Goal: Task Accomplishment & Management: Use online tool/utility

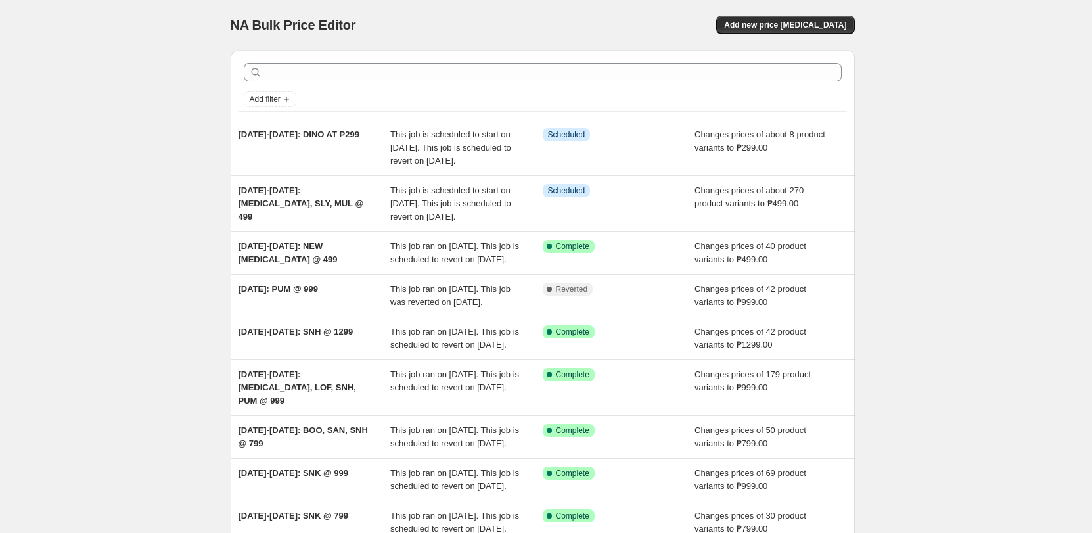
click at [939, 383] on div "NA Bulk Price Editor. This page is ready NA Bulk Price Editor Add new price [ME…" at bounding box center [542, 364] width 1085 height 729
click at [161, 127] on div "NA Bulk Price Editor. This page is ready NA Bulk Price Editor Add new price [ME…" at bounding box center [542, 364] width 1085 height 729
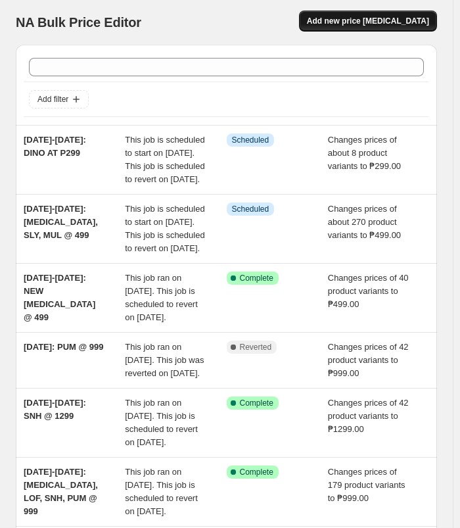
click at [382, 18] on span "Add new price [MEDICAL_DATA]" at bounding box center [368, 21] width 122 height 11
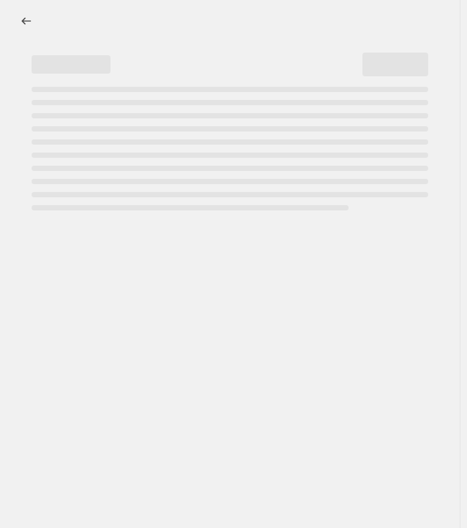
select select "percentage"
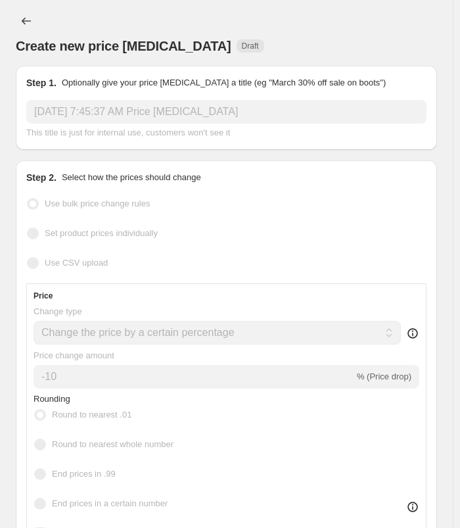
click at [139, 111] on input "[DATE] 7:45:37 AM Price [MEDICAL_DATA]" at bounding box center [226, 112] width 400 height 24
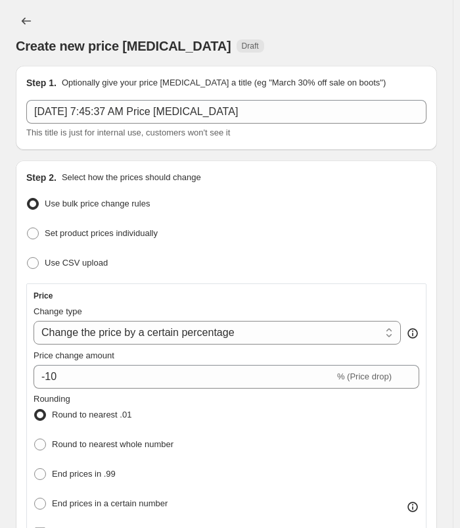
click at [225, 49] on div "Create new price [MEDICAL_DATA] Draft" at bounding box center [226, 46] width 421 height 18
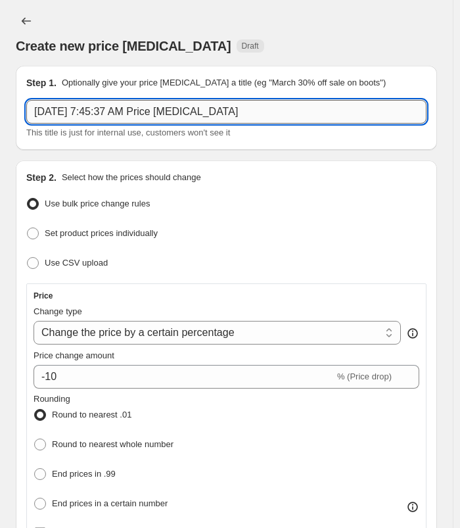
click at [208, 112] on input "[DATE] 7:45:37 AM Price [MEDICAL_DATA]" at bounding box center [226, 112] width 400 height 24
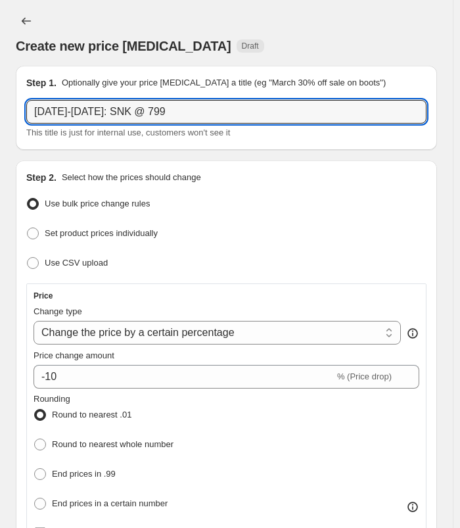
type input "[DATE]-[DATE]: SNK @ 799"
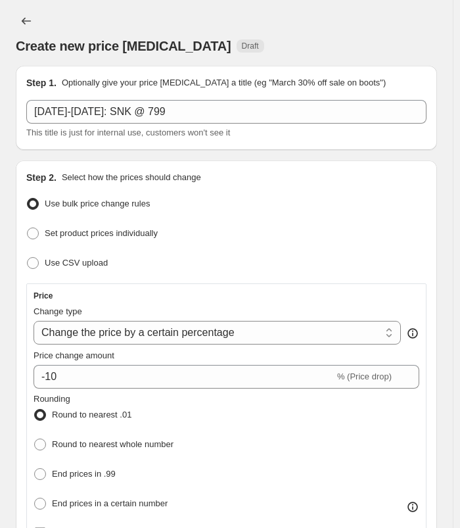
click at [376, 30] on div "Create new price [MEDICAL_DATA] Draft" at bounding box center [226, 33] width 421 height 45
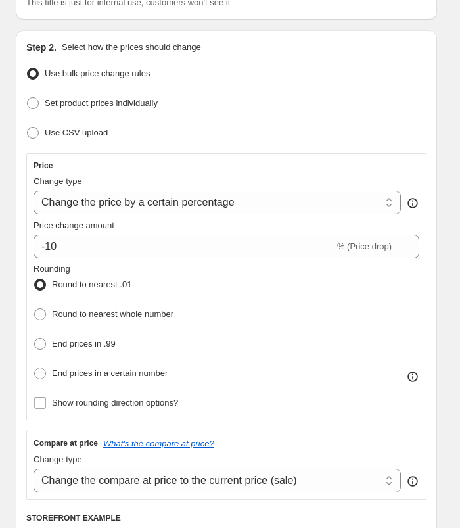
scroll to position [131, 0]
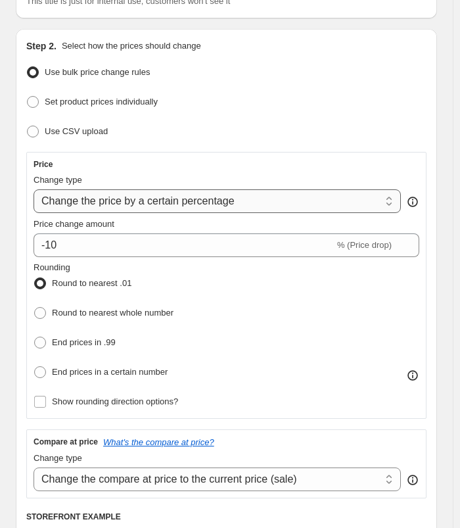
click at [263, 209] on select "Change the price to a certain amount Change the price by a certain amount Chang…" at bounding box center [217, 201] width 367 height 24
select select "to"
click at [34, 189] on select "Change the price to a certain amount Change the price by a certain amount Chang…" at bounding box center [217, 201] width 367 height 24
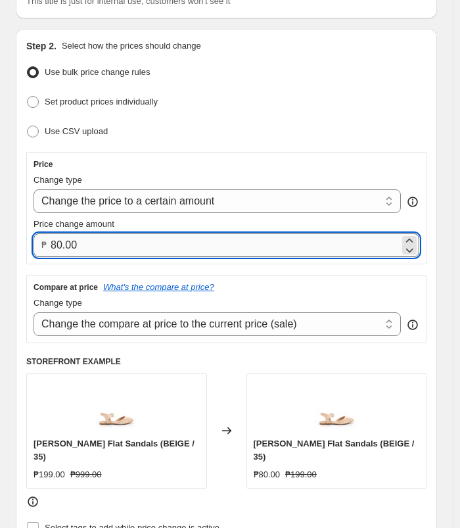
click at [111, 237] on input "80.00" at bounding box center [225, 245] width 349 height 24
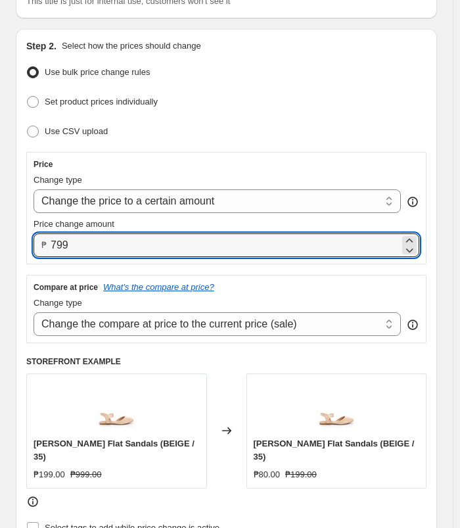
type input "799.00"
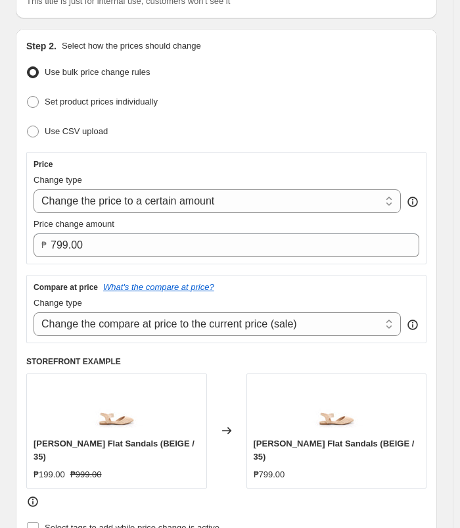
click at [343, 118] on ul "Use bulk price change rules Set product prices individually Use CSV upload" at bounding box center [226, 102] width 400 height 78
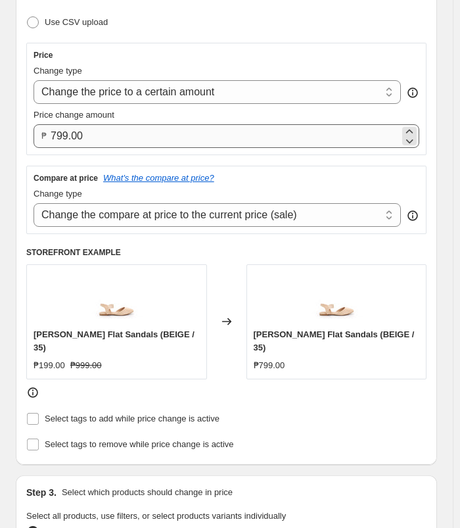
scroll to position [263, 0]
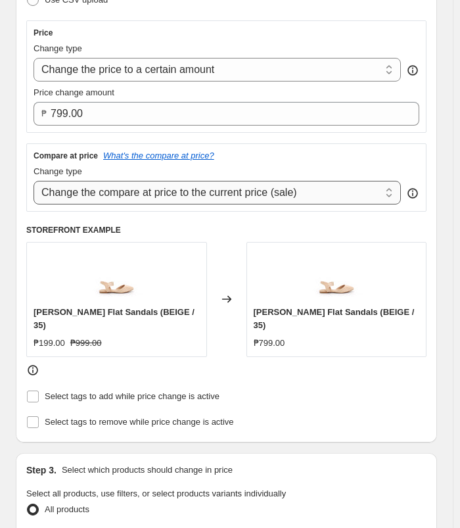
click at [275, 196] on select "Change the compare at price to the current price (sale) Change the compare at p…" at bounding box center [217, 193] width 367 height 24
select select "no_change"
click at [34, 181] on select "Change the compare at price to the current price (sale) Change the compare at p…" at bounding box center [217, 193] width 367 height 24
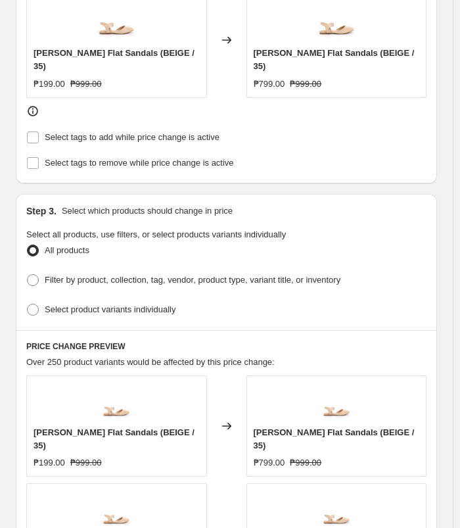
scroll to position [513, 0]
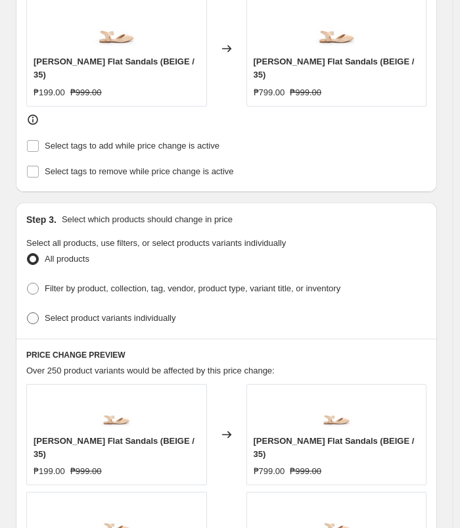
click at [96, 313] on span "Select product variants individually" at bounding box center [110, 318] width 131 height 10
click at [28, 312] on input "Select product variants individually" at bounding box center [27, 312] width 1 height 1
radio input "true"
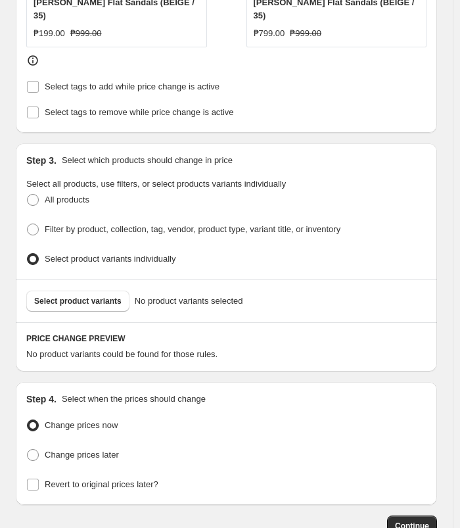
scroll to position [641, 0]
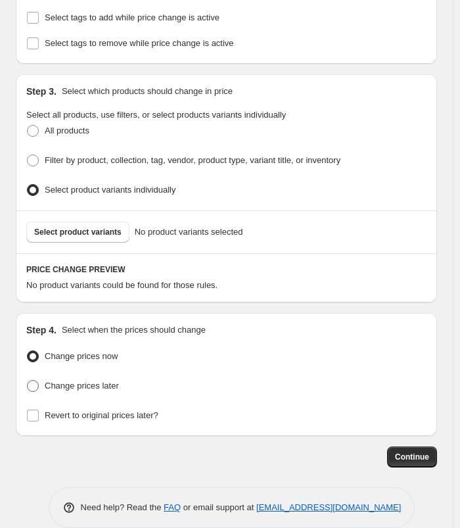
click at [99, 380] on span "Change prices later" at bounding box center [82, 385] width 74 height 10
click at [28, 380] on input "Change prices later" at bounding box center [27, 380] width 1 height 1
radio input "true"
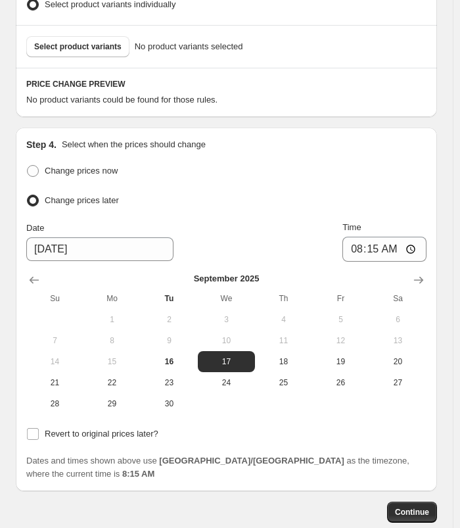
scroll to position [838, 0]
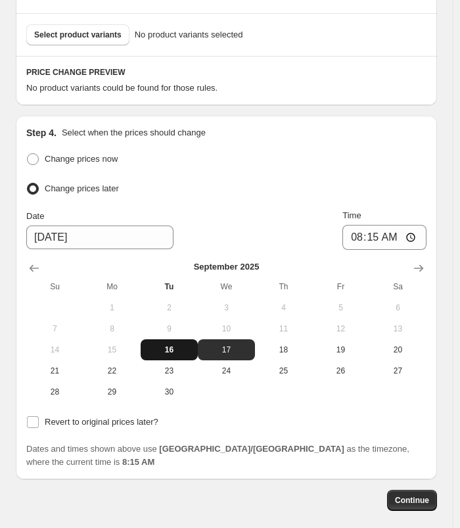
click at [165, 344] on span "16" at bounding box center [169, 349] width 47 height 11
type input "[DATE]"
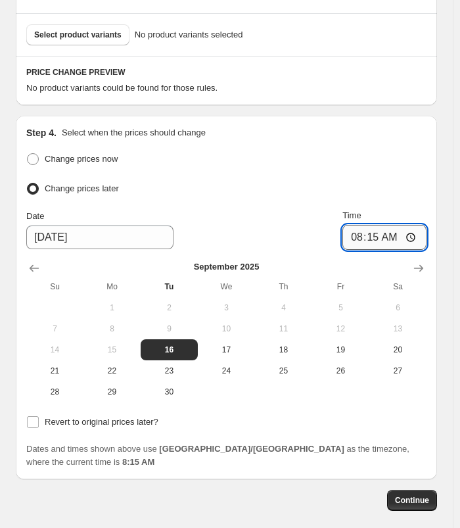
click at [361, 225] on input "08:15" at bounding box center [384, 237] width 84 height 25
type input "11:00"
click at [392, 225] on input "11:00" at bounding box center [384, 237] width 84 height 25
click at [424, 150] on div "Change prices now" at bounding box center [226, 159] width 400 height 19
click at [79, 417] on span "Revert to original prices later?" at bounding box center [102, 422] width 114 height 10
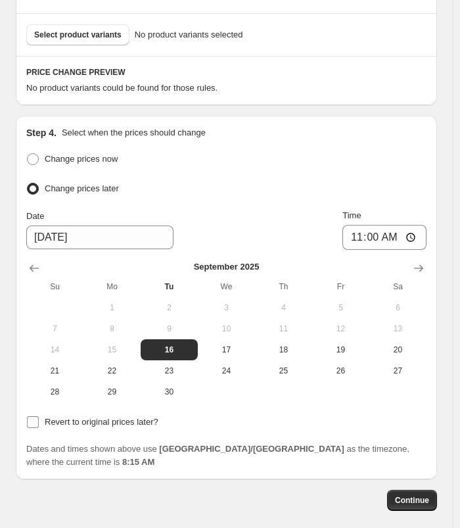
click at [39, 416] on input "Revert to original prices later?" at bounding box center [33, 422] width 12 height 12
checkbox input "true"
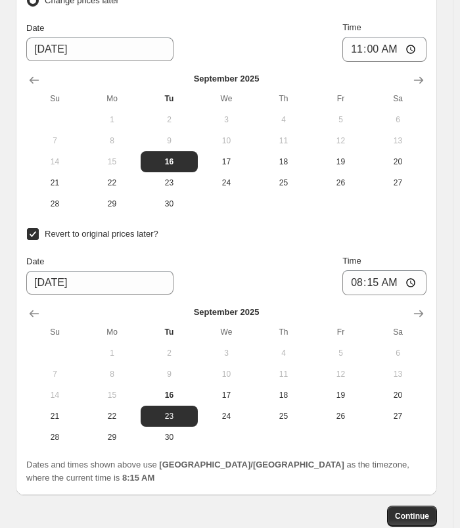
scroll to position [1072, 0]
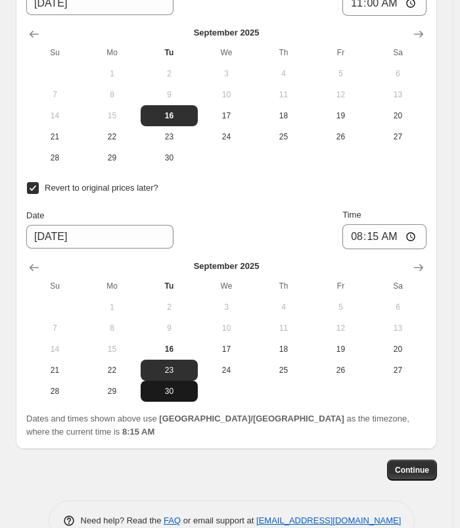
click at [167, 386] on span "30" at bounding box center [169, 391] width 47 height 11
type input "[DATE]"
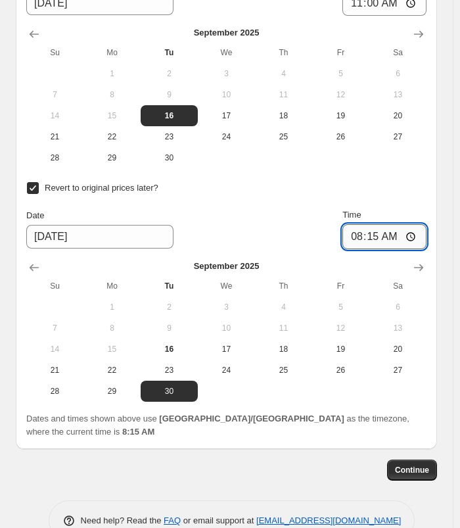
click at [377, 224] on input "08:15" at bounding box center [384, 236] width 84 height 25
click at [368, 224] on input "08:15" at bounding box center [384, 236] width 84 height 25
click at [426, 158] on div "Change prices now Change prices later Date [DATE] Time 11:00 [DATE] Su Mo Tu We…" at bounding box center [226, 159] width 400 height 486
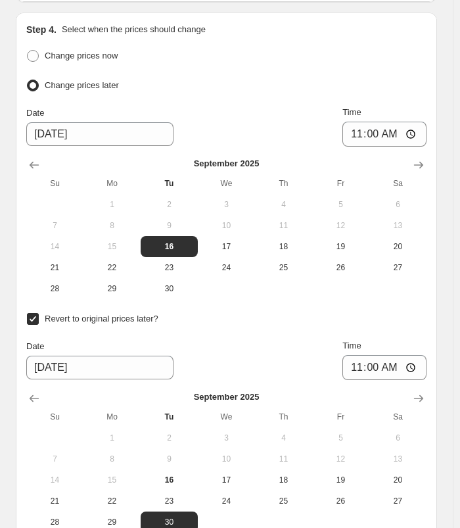
scroll to position [941, 0]
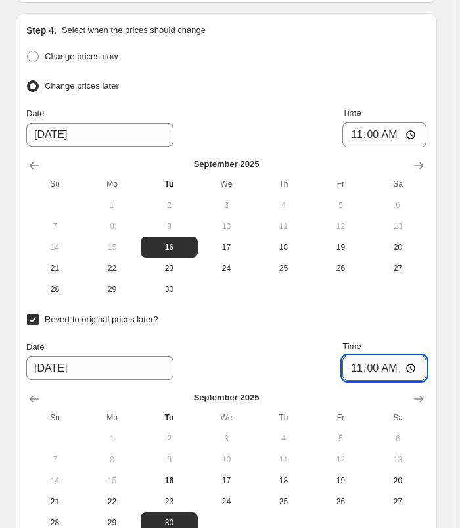
click at [359, 355] on input "11:00" at bounding box center [384, 367] width 84 height 25
type input "10:00"
click at [426, 310] on div "Revert to original prices later?" at bounding box center [226, 319] width 400 height 19
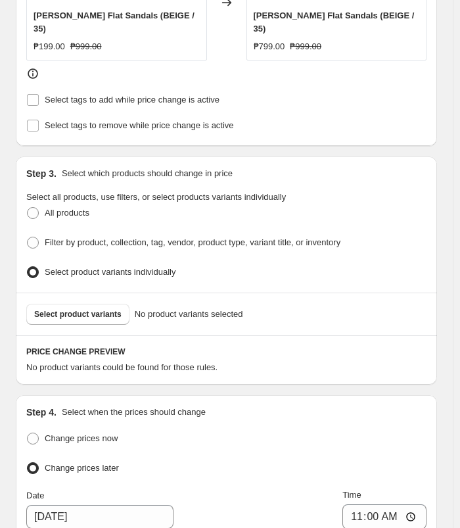
scroll to position [547, 0]
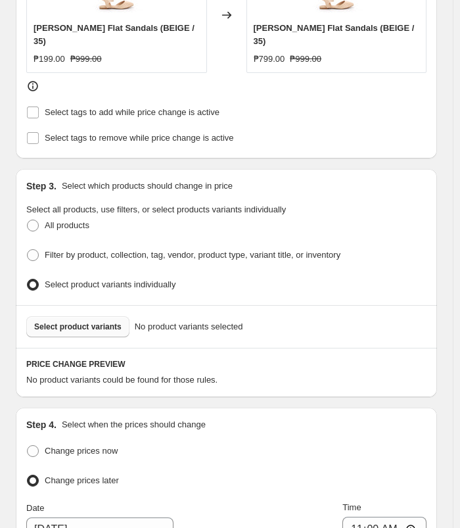
click at [112, 316] on button "Select product variants" at bounding box center [77, 326] width 103 height 21
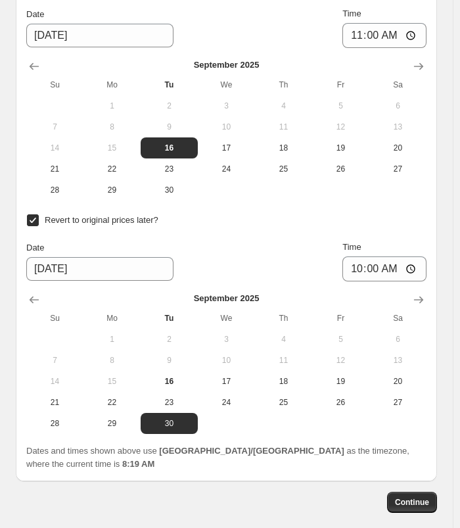
scroll to position [1578, 0]
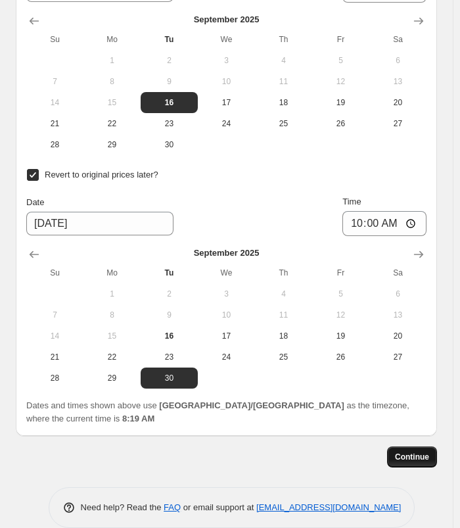
click at [418, 451] on span "Continue" at bounding box center [412, 456] width 34 height 11
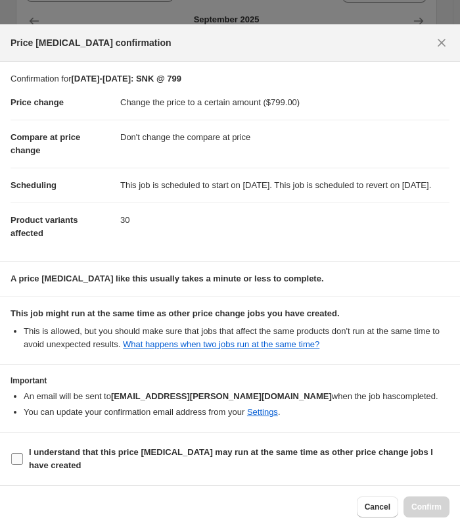
click at [103, 462] on span "I understand that this price [MEDICAL_DATA] may run at the same time as other p…" at bounding box center [239, 458] width 421 height 26
click at [23, 462] on input "I understand that this price [MEDICAL_DATA] may run at the same time as other p…" at bounding box center [17, 459] width 12 height 12
checkbox input "true"
click at [432, 511] on span "Confirm" at bounding box center [426, 506] width 30 height 11
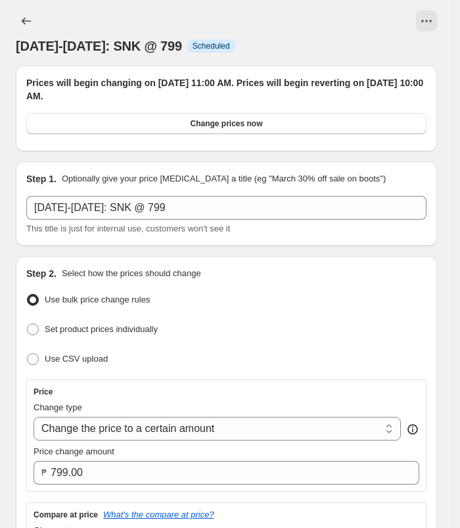
click at [33, 9] on div "[DATE]-[DATE]: SNK @ 799. This page is ready [DATE]-[DATE]: SNK @ 799 Info Sche…" at bounding box center [226, 33] width 421 height 66
click at [25, 14] on button "Price change jobs" at bounding box center [26, 21] width 21 height 21
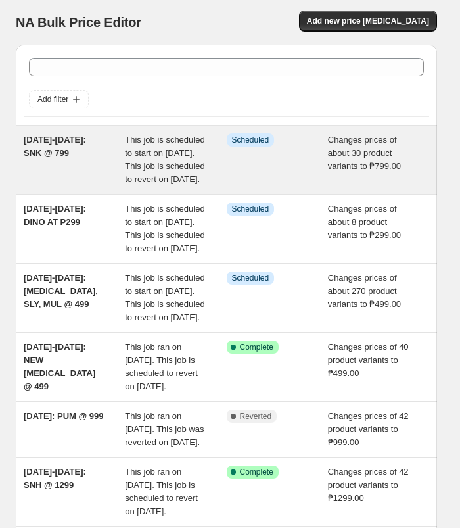
click at [62, 160] on div "[DATE]-[DATE]: SNK @ 799" at bounding box center [74, 159] width 101 height 53
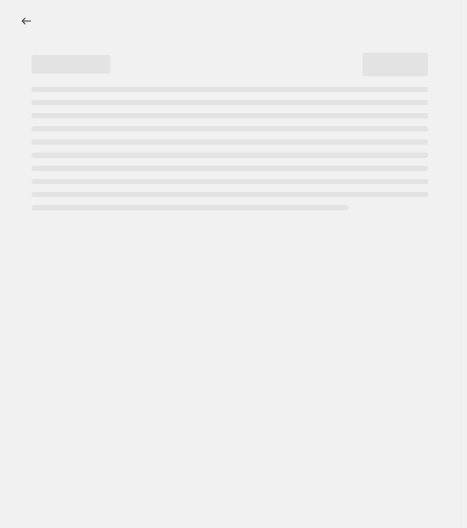
select select "no_change"
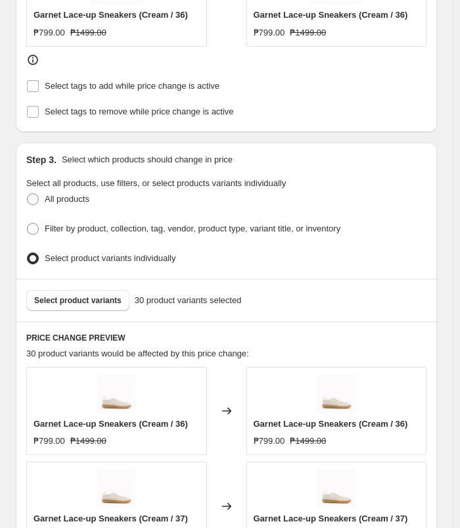
scroll to position [657, 0]
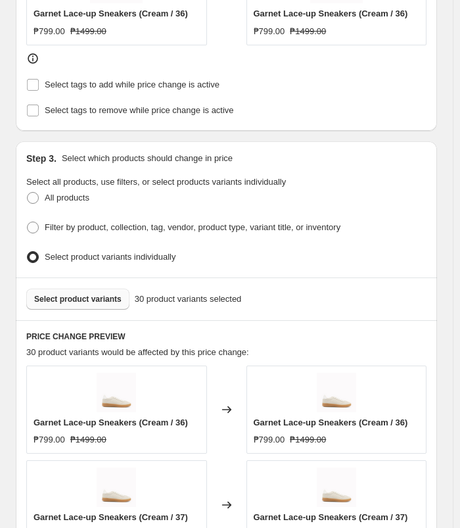
click at [70, 294] on span "Select product variants" at bounding box center [77, 299] width 87 height 11
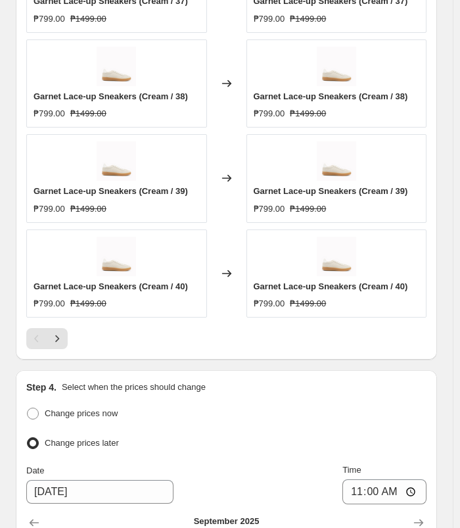
scroll to position [1248, 0]
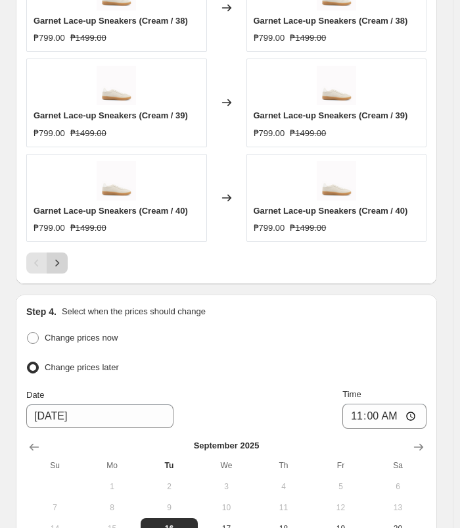
click at [63, 262] on icon "Next" at bounding box center [57, 262] width 13 height 13
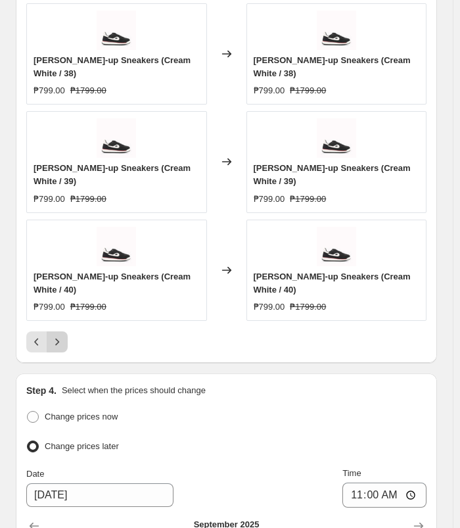
scroll to position [1262, 0]
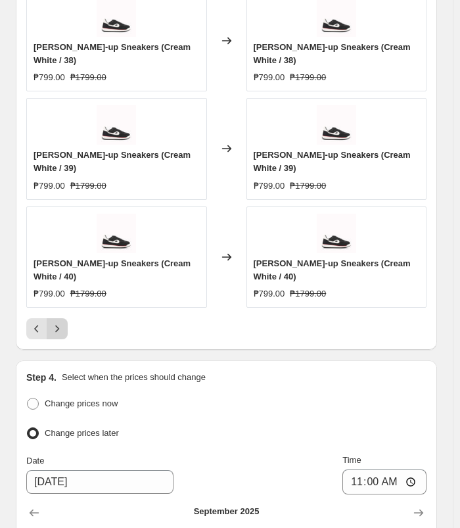
click at [63, 262] on span "[PERSON_NAME]-up Sneakers (Cream White / 40)" at bounding box center [112, 269] width 157 height 23
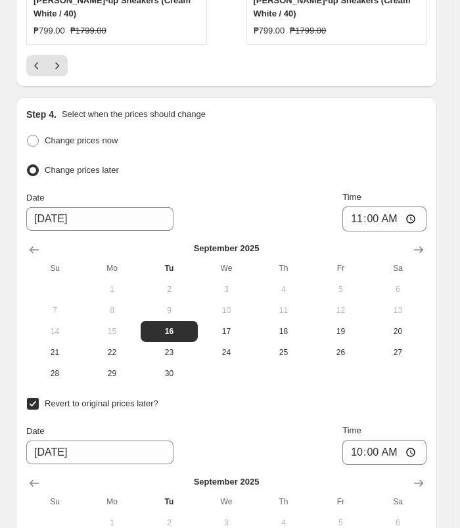
scroll to position [1753, 0]
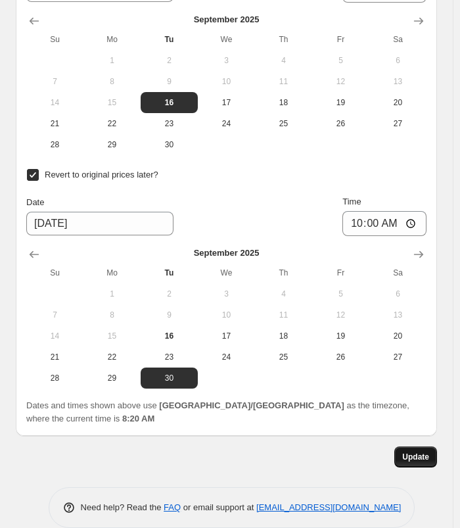
click at [413, 451] on span "Update" at bounding box center [415, 456] width 27 height 11
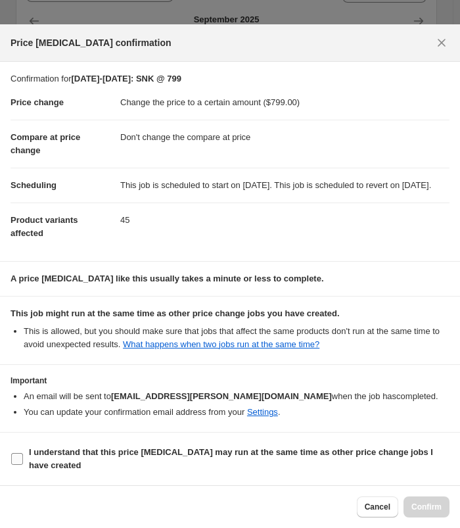
click at [76, 466] on span "I understand that this price [MEDICAL_DATA] may run at the same time as other p…" at bounding box center [239, 458] width 421 height 26
click at [23, 465] on input "I understand that this price [MEDICAL_DATA] may run at the same time as other p…" at bounding box center [17, 459] width 12 height 12
checkbox input "true"
click at [421, 508] on span "Confirm" at bounding box center [426, 506] width 30 height 11
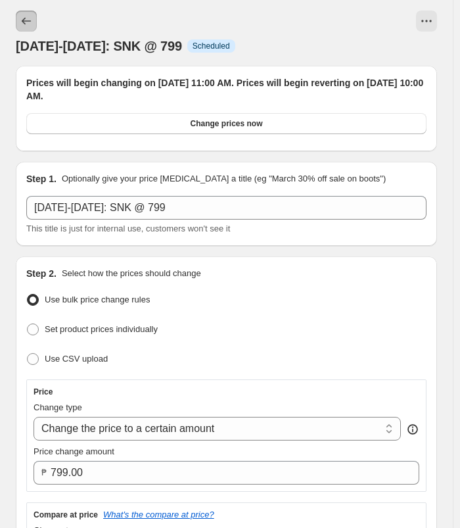
click at [19, 27] on button "Price change jobs" at bounding box center [26, 21] width 21 height 21
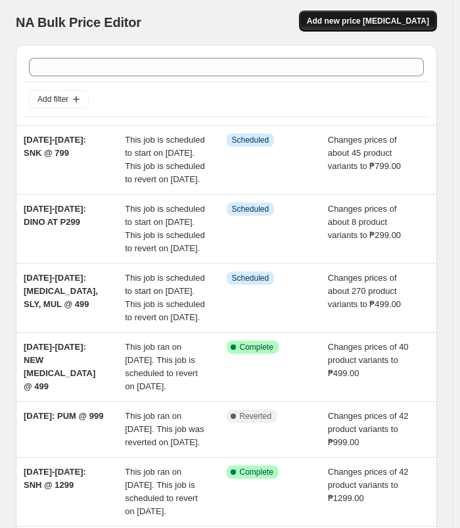
click at [362, 24] on span "Add new price [MEDICAL_DATA]" at bounding box center [368, 21] width 122 height 11
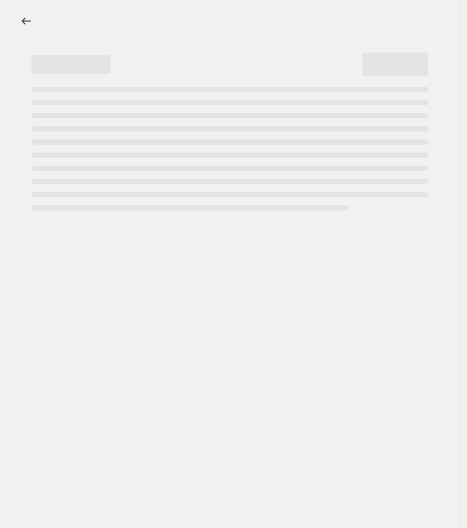
select select "percentage"
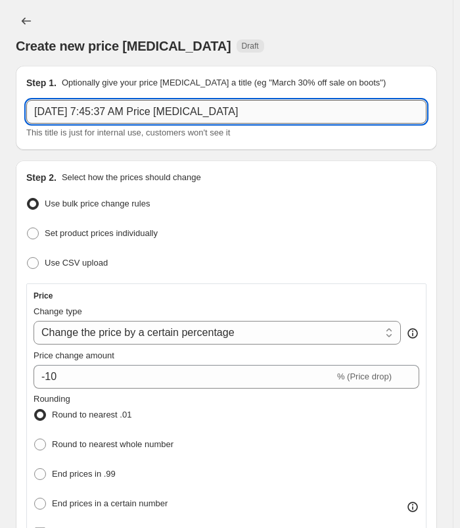
click at [240, 120] on input "[DATE] 7:45:37 AM Price [MEDICAL_DATA]" at bounding box center [226, 112] width 400 height 24
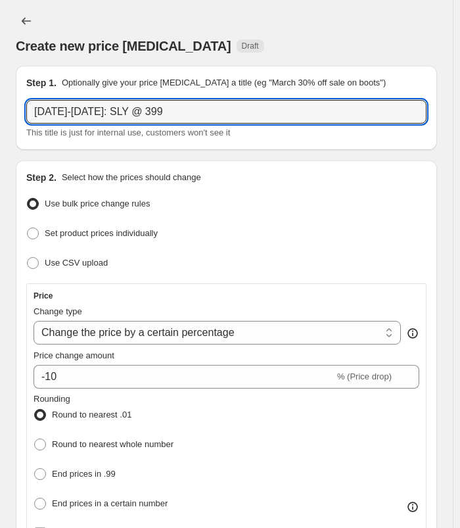
type input "[DATE]-[DATE]: SLY @ 399"
click at [302, 30] on div "Create new price [MEDICAL_DATA] Draft" at bounding box center [226, 33] width 421 height 45
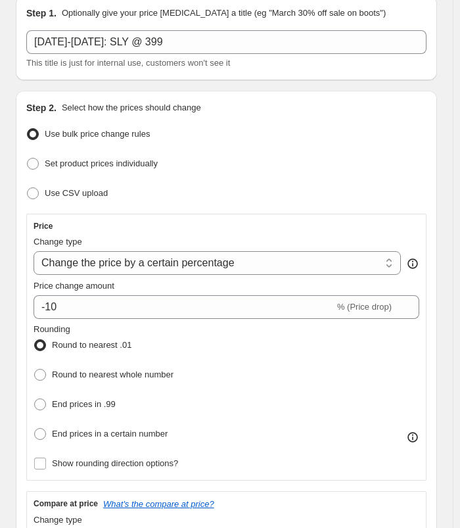
scroll to position [197, 0]
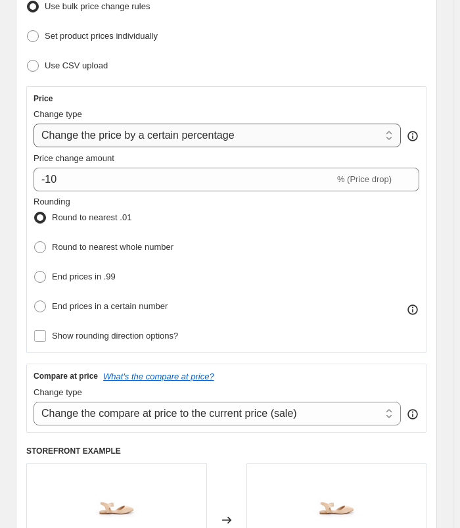
click at [262, 139] on select "Change the price to a certain amount Change the price by a certain amount Chang…" at bounding box center [217, 136] width 367 height 24
select select "to"
click at [34, 124] on select "Change the price to a certain amount Change the price by a certain amount Chang…" at bounding box center [217, 136] width 367 height 24
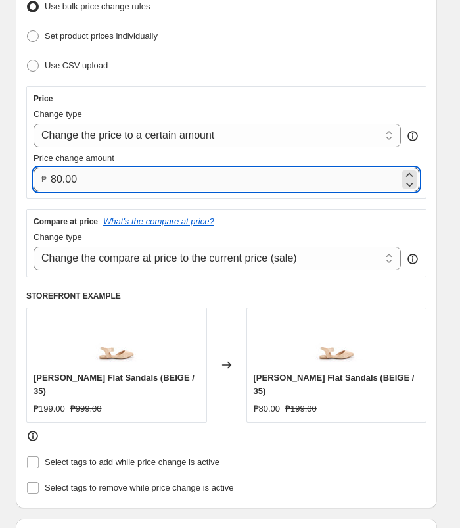
click at [133, 175] on input "80.00" at bounding box center [225, 180] width 349 height 24
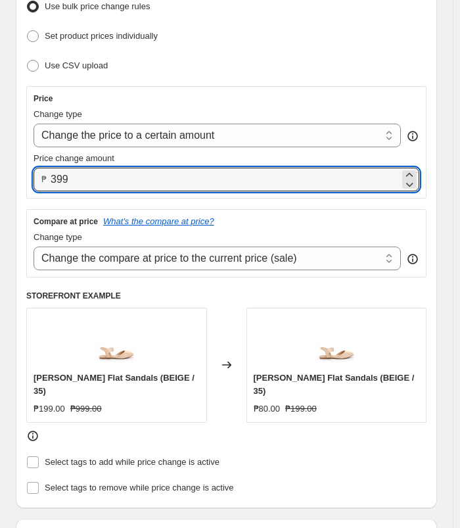
type input "399.00"
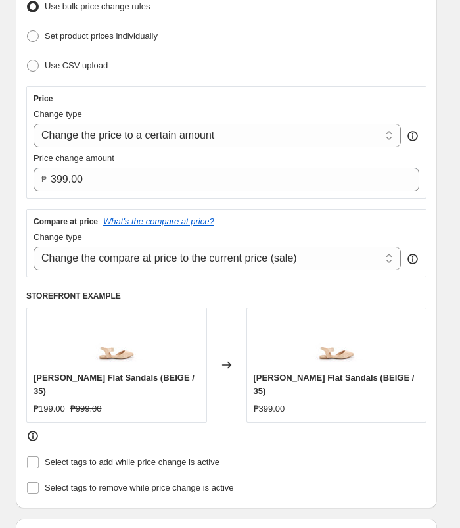
click at [379, 28] on div "Set product prices individually" at bounding box center [226, 36] width 400 height 19
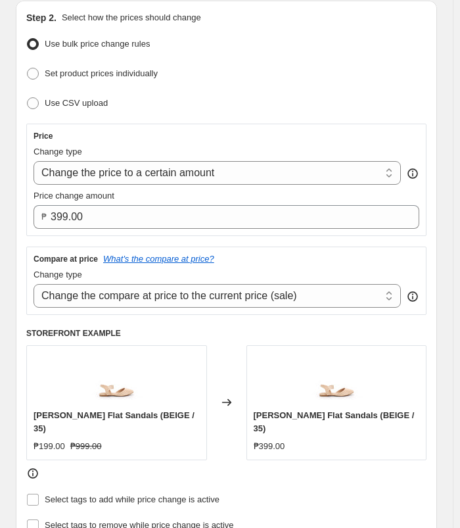
scroll to position [263, 0]
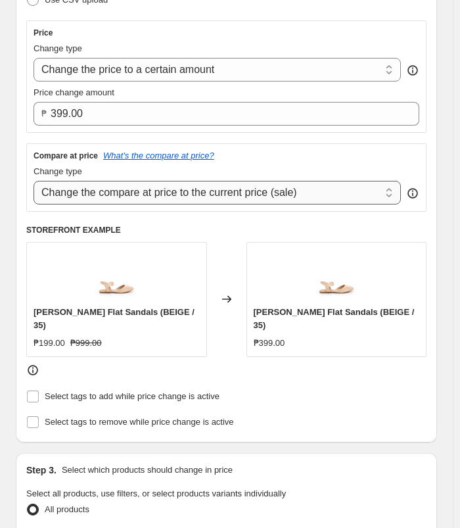
click at [269, 185] on select "Change the compare at price to the current price (sale) Change the compare at p…" at bounding box center [217, 193] width 367 height 24
select select "no_change"
click at [34, 181] on select "Change the compare at price to the current price (sale) Change the compare at p…" at bounding box center [217, 193] width 367 height 24
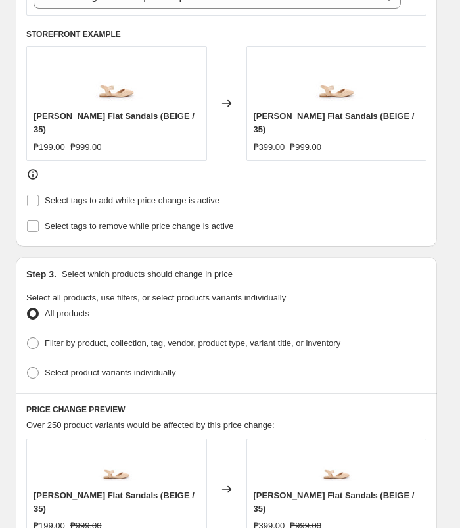
scroll to position [591, 0]
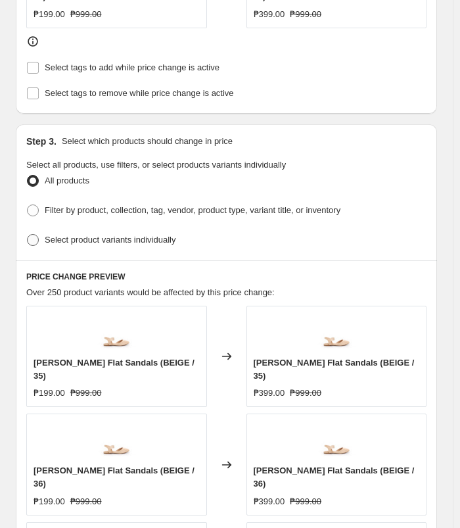
click at [146, 235] on span "Select product variants individually" at bounding box center [110, 240] width 131 height 10
click at [28, 234] on input "Select product variants individually" at bounding box center [27, 234] width 1 height 1
radio input "true"
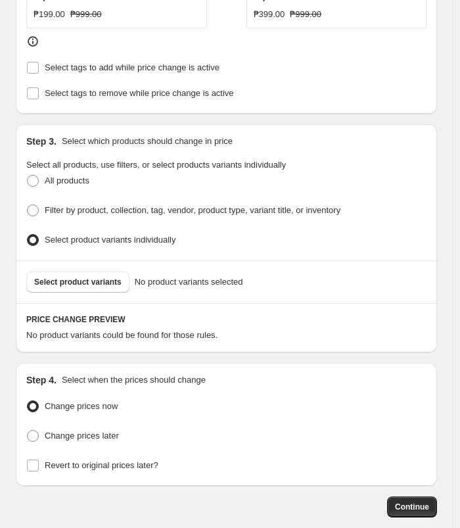
scroll to position [641, 0]
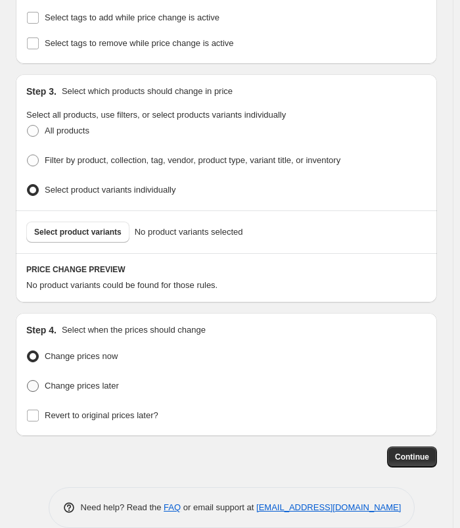
click at [92, 380] on span "Change prices later" at bounding box center [82, 385] width 74 height 10
click at [28, 380] on input "Change prices later" at bounding box center [27, 380] width 1 height 1
radio input "true"
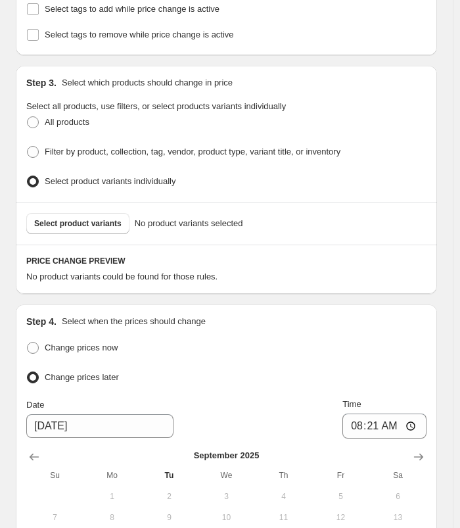
scroll to position [869, 0]
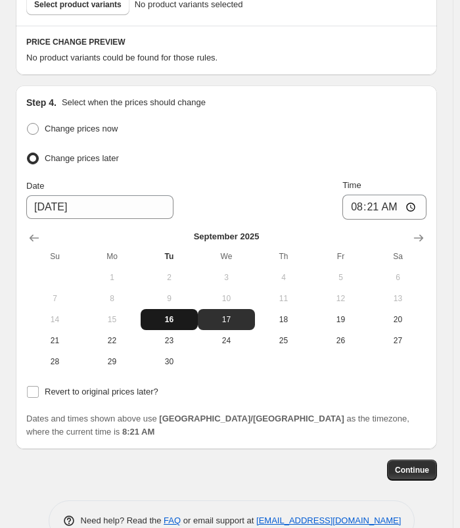
click at [150, 309] on button "16" at bounding box center [169, 319] width 57 height 21
type input "[DATE]"
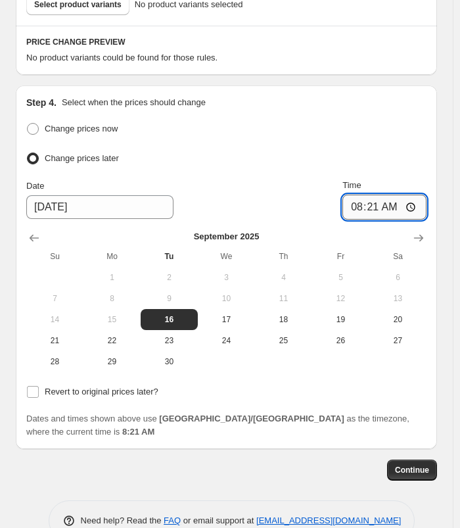
click at [359, 194] on input "08:21" at bounding box center [384, 206] width 84 height 25
type input "11:00"
click at [115, 386] on span "Revert to original prices later?" at bounding box center [102, 391] width 114 height 10
click at [39, 386] on input "Revert to original prices later?" at bounding box center [33, 392] width 12 height 12
checkbox input "true"
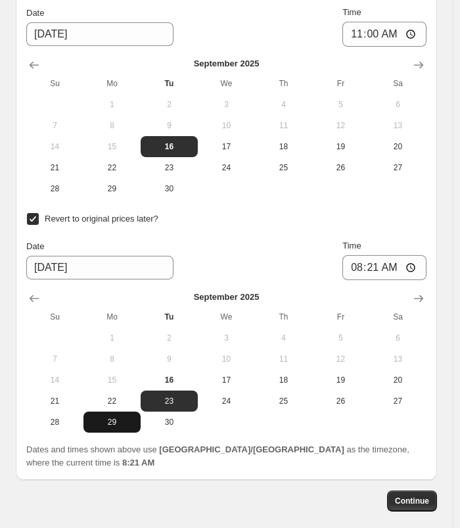
scroll to position [1066, 0]
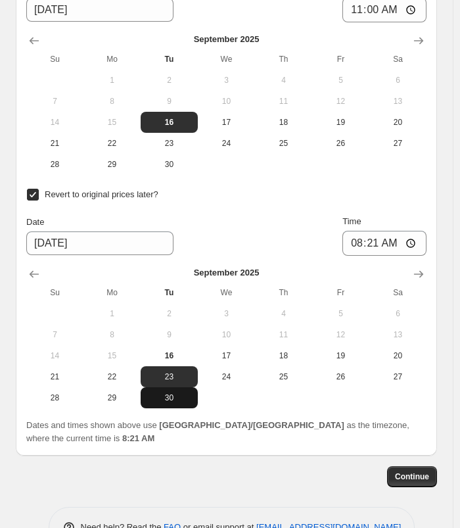
click at [173, 392] on span "30" at bounding box center [169, 397] width 47 height 11
type input "[DATE]"
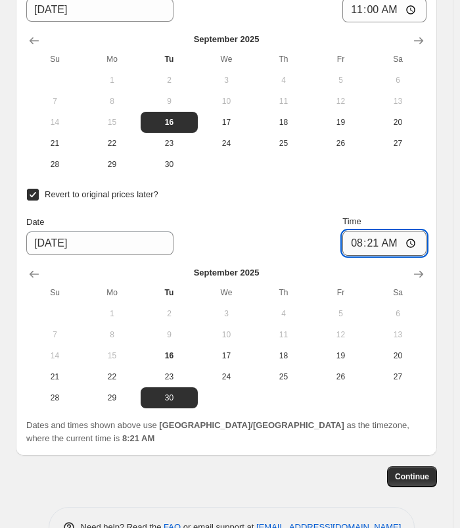
drag, startPoint x: 376, startPoint y: 217, endPoint x: 370, endPoint y: 221, distance: 6.8
click at [375, 231] on input "08:21" at bounding box center [384, 243] width 84 height 25
click at [364, 231] on input "08:21" at bounding box center [384, 243] width 84 height 25
click at [376, 231] on input "10:21" at bounding box center [384, 243] width 84 height 25
type input "10:00"
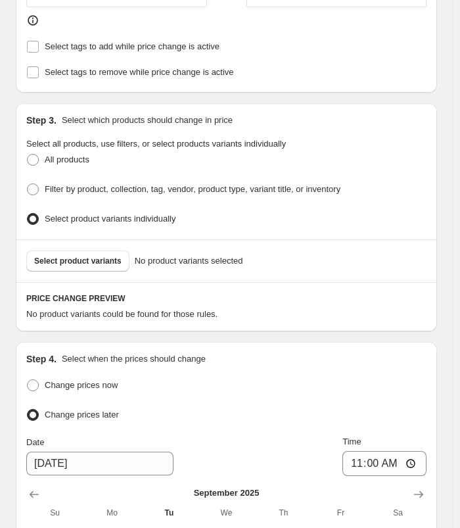
scroll to position [606, 0]
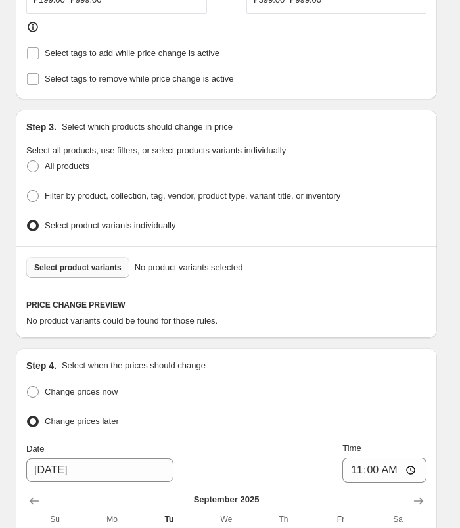
click at [49, 257] on button "Select product variants" at bounding box center [77, 267] width 103 height 21
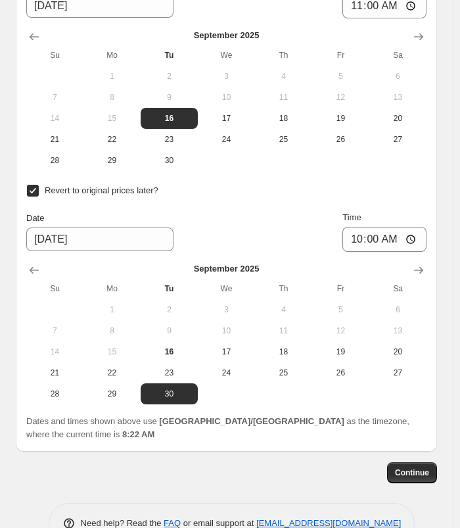
scroll to position [1578, 0]
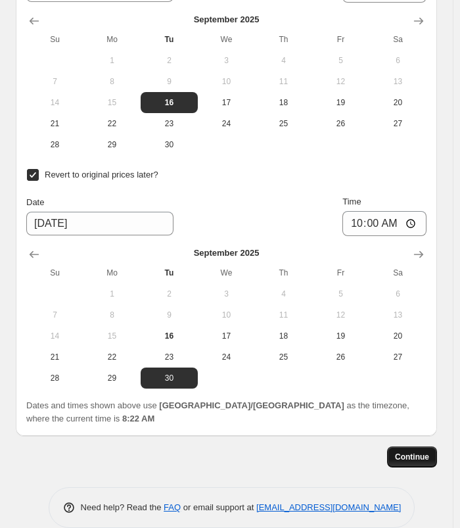
click at [436, 446] on button "Continue" at bounding box center [412, 456] width 50 height 21
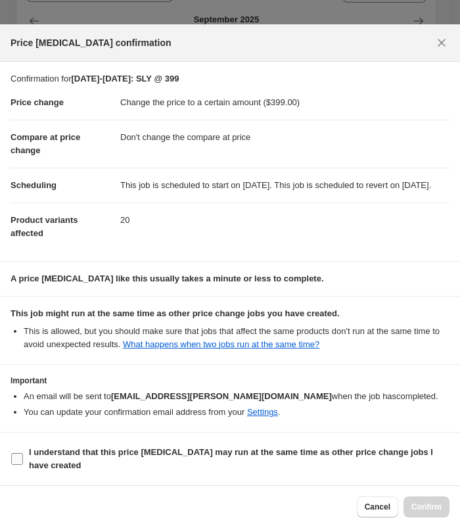
click at [163, 455] on b "I understand that this price [MEDICAL_DATA] may run at the same time as other p…" at bounding box center [231, 458] width 404 height 23
click at [23, 455] on input "I understand that this price [MEDICAL_DATA] may run at the same time as other p…" at bounding box center [17, 459] width 12 height 12
checkbox input "true"
click at [423, 510] on span "Confirm" at bounding box center [426, 506] width 30 height 11
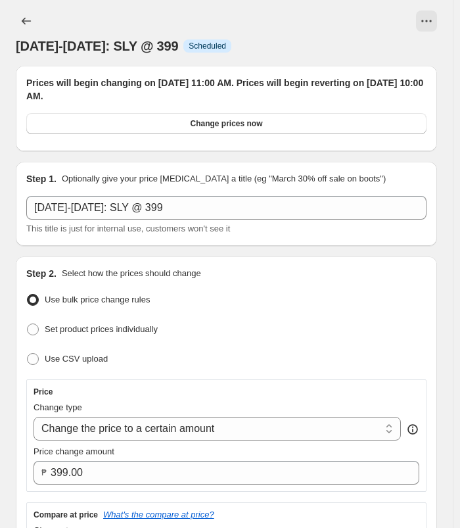
click at [18, 7] on div "[DATE]-[DATE]: SLY @ 399. This page is ready [DATE]-[DATE]: SLY @ 399 Info Sche…" at bounding box center [226, 33] width 421 height 66
click at [24, 20] on icon "Price change jobs" at bounding box center [26, 20] width 13 height 13
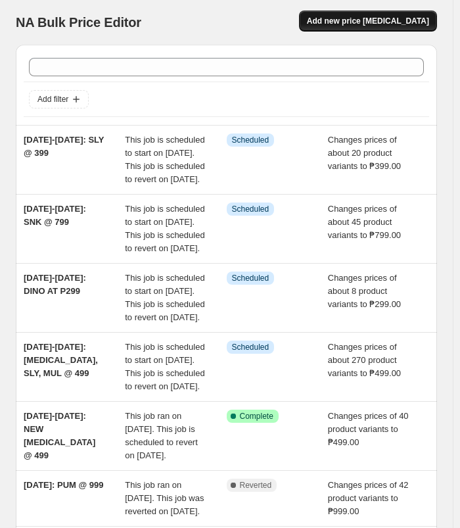
click at [348, 24] on span "Add new price [MEDICAL_DATA]" at bounding box center [368, 21] width 122 height 11
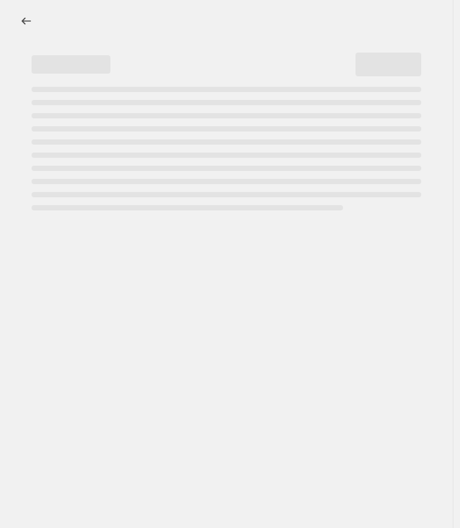
select select "percentage"
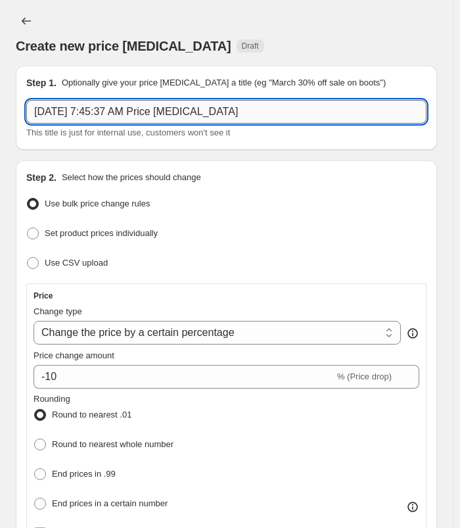
click at [268, 114] on input "[DATE] 7:45:37 AM Price [MEDICAL_DATA]" at bounding box center [226, 112] width 400 height 24
click at [140, 112] on input "text" at bounding box center [226, 112] width 400 height 24
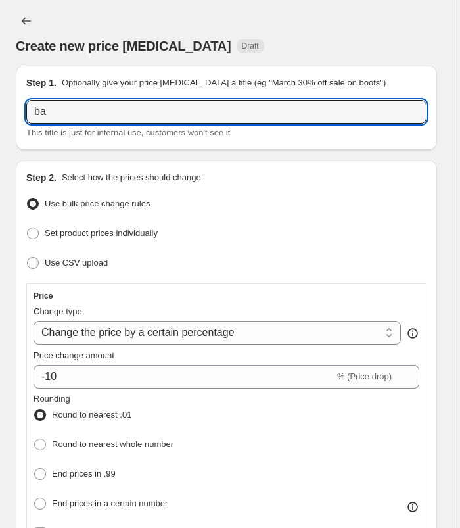
type input "b"
type input "[DATE]-[DATE]: [MEDICAL_DATA], LOF, SLY @ 499"
click at [335, 23] on div "Create new price [MEDICAL_DATA] Draft" at bounding box center [226, 33] width 421 height 45
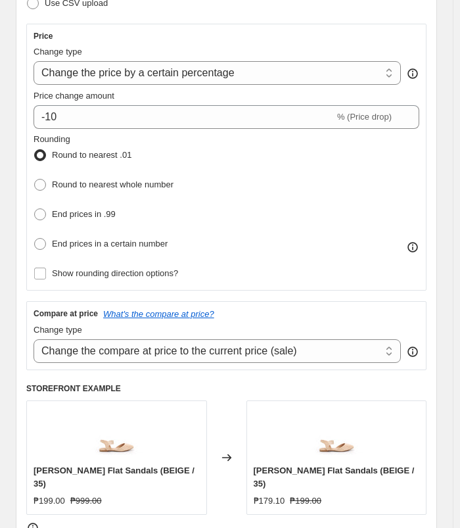
scroll to position [263, 0]
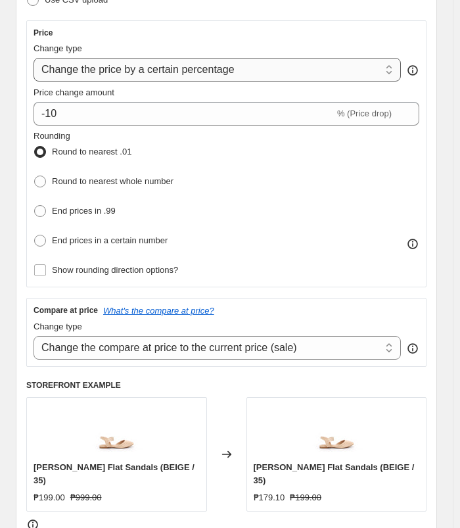
click at [258, 73] on select "Change the price to a certain amount Change the price by a certain amount Chang…" at bounding box center [217, 70] width 367 height 24
select select "to"
click at [34, 58] on select "Change the price to a certain amount Change the price by a certain amount Chang…" at bounding box center [217, 70] width 367 height 24
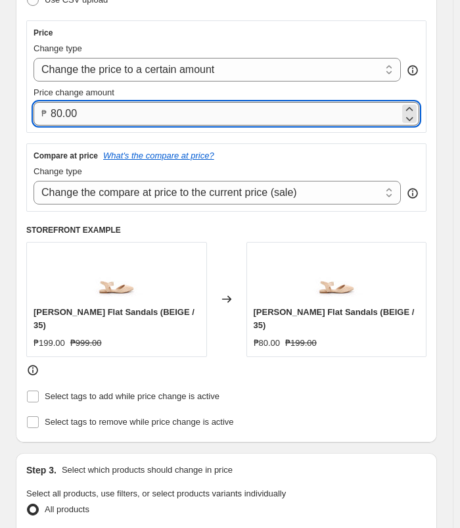
click at [144, 115] on input "80.00" at bounding box center [225, 114] width 349 height 24
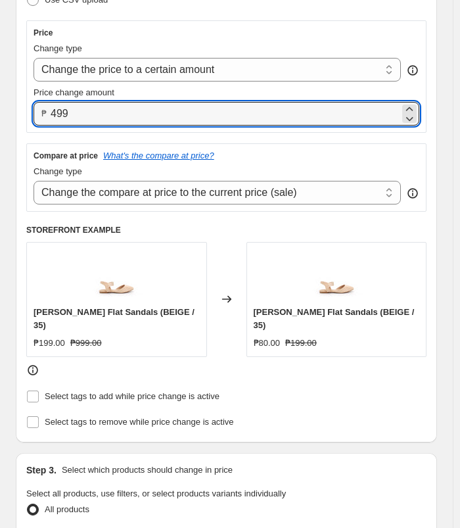
type input "499.00"
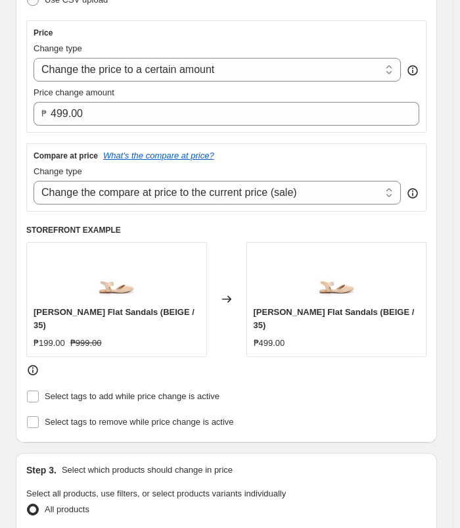
click at [311, 168] on div "Change type" at bounding box center [217, 171] width 367 height 13
click at [297, 194] on select "Change the compare at price to the current price (sale) Change the compare at p…" at bounding box center [217, 193] width 367 height 24
select select "no_change"
click at [34, 181] on select "Change the compare at price to the current price (sale) Change the compare at p…" at bounding box center [217, 193] width 367 height 24
click at [268, 144] on div "Compare at price What's the compare at price? Change type Change the compare at…" at bounding box center [226, 177] width 400 height 68
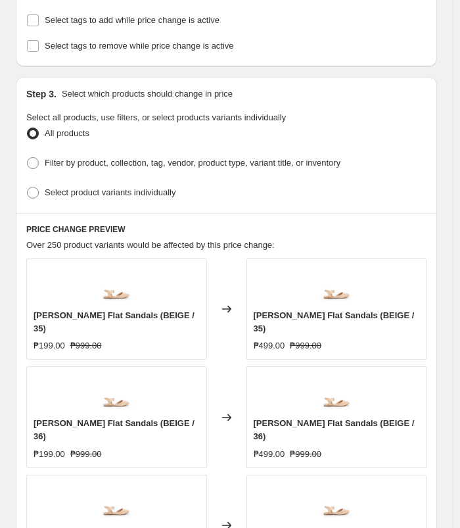
scroll to position [657, 0]
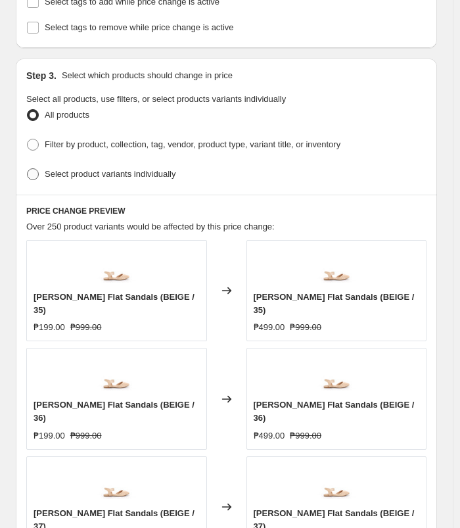
click at [159, 169] on span "Select product variants individually" at bounding box center [110, 174] width 131 height 10
click at [28, 168] on input "Select product variants individually" at bounding box center [27, 168] width 1 height 1
radio input "true"
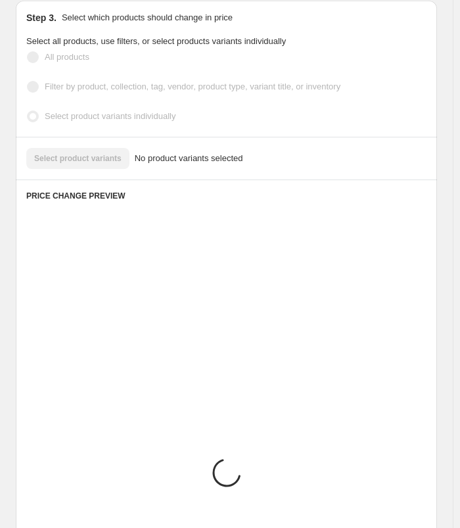
scroll to position [641, 0]
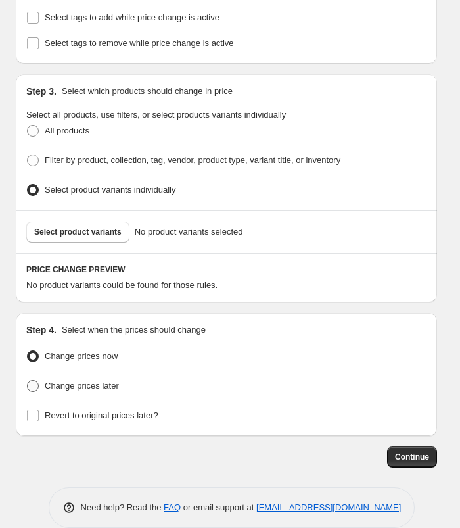
click at [107, 380] on span "Change prices later" at bounding box center [82, 385] width 74 height 10
click at [28, 380] on input "Change prices later" at bounding box center [27, 380] width 1 height 1
radio input "true"
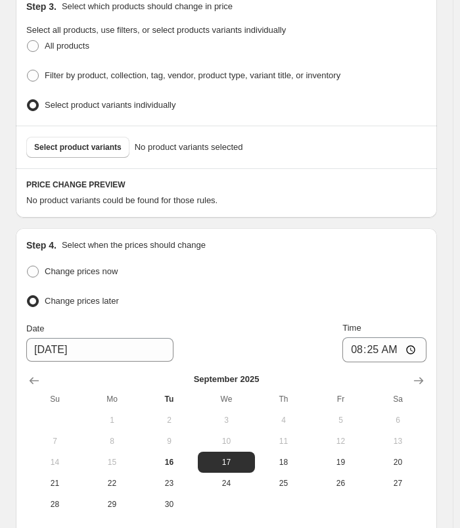
scroll to position [869, 0]
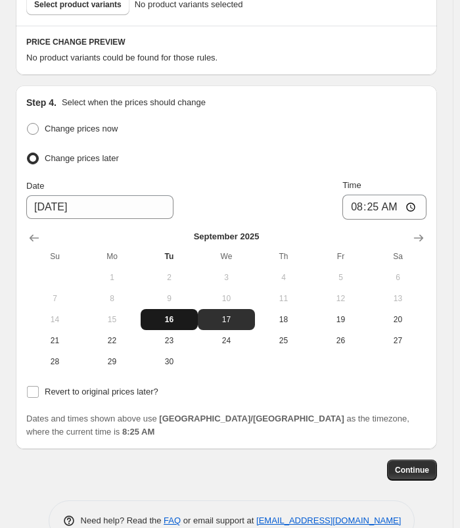
click at [191, 314] on span "16" at bounding box center [169, 319] width 47 height 11
type input "[DATE]"
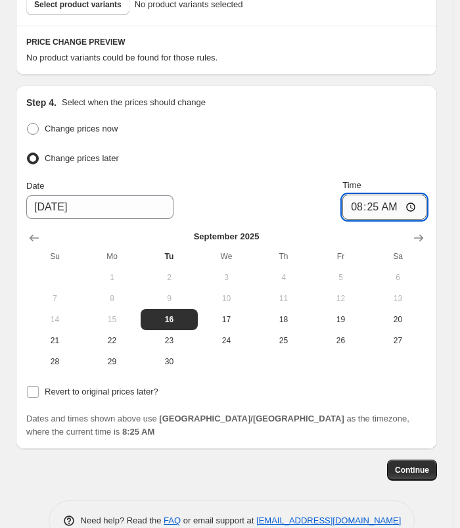
click at [361, 194] on input "08:25" at bounding box center [384, 206] width 84 height 25
type input "11:00"
click at [64, 386] on span "Revert to original prices later?" at bounding box center [102, 391] width 114 height 10
click at [39, 386] on input "Revert to original prices later?" at bounding box center [33, 392] width 12 height 12
checkbox input "true"
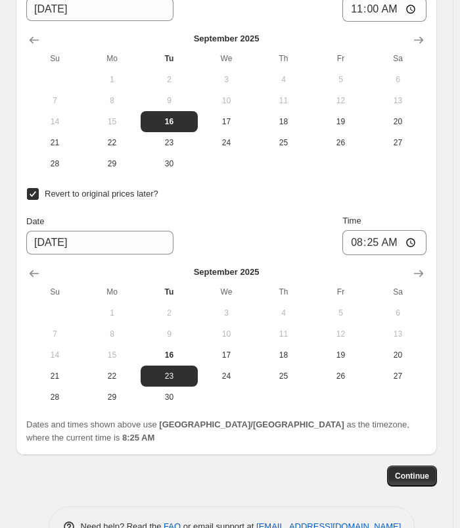
scroll to position [1072, 0]
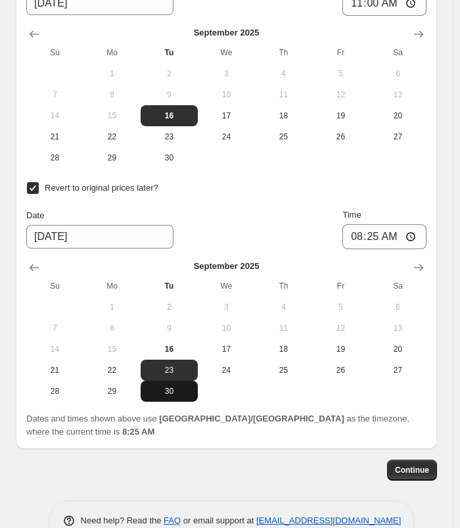
click at [185, 386] on span "30" at bounding box center [169, 391] width 47 height 11
type input "[DATE]"
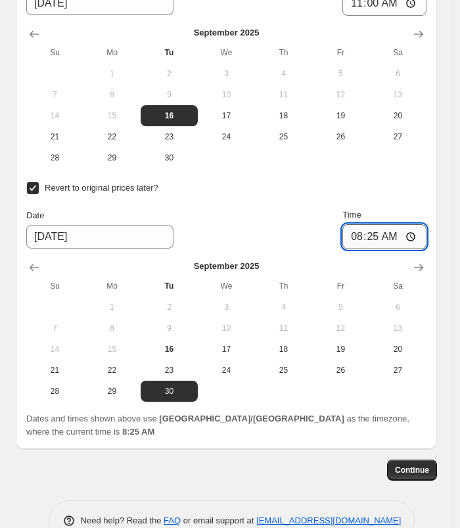
click at [369, 224] on input "08:25" at bounding box center [384, 236] width 84 height 25
type input "10:00"
click at [435, 148] on div "Step 4. Select when the prices should change Change prices now Change prices la…" at bounding box center [226, 165] width 421 height 567
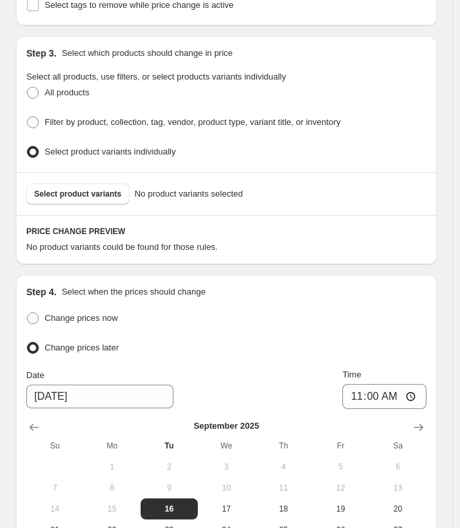
scroll to position [678, 0]
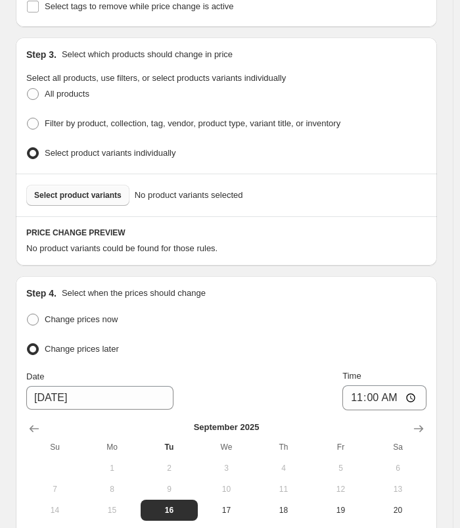
click at [91, 185] on button "Select product variants" at bounding box center [77, 195] width 103 height 21
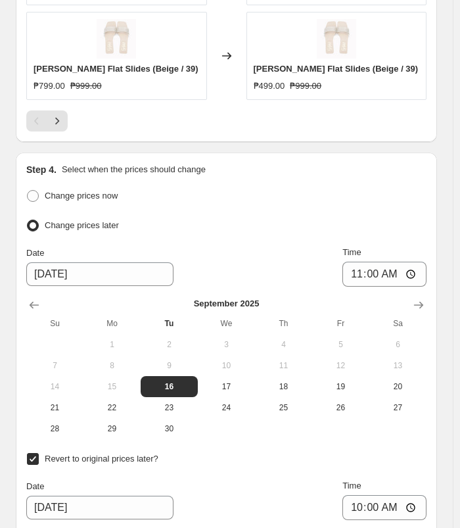
scroll to position [1269, 0]
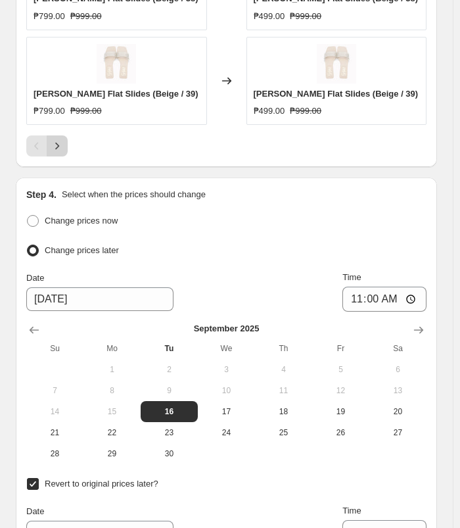
click at [57, 139] on icon "Next" at bounding box center [57, 145] width 13 height 13
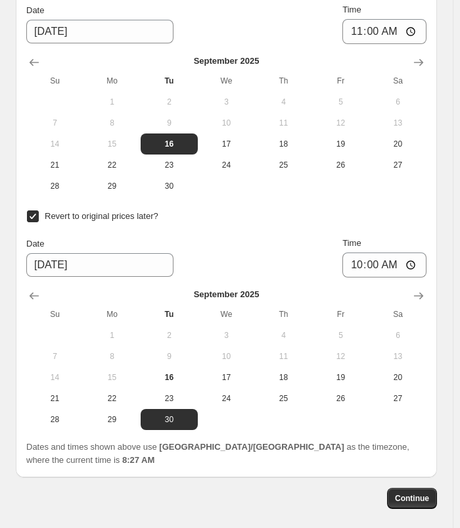
scroll to position [1618, 0]
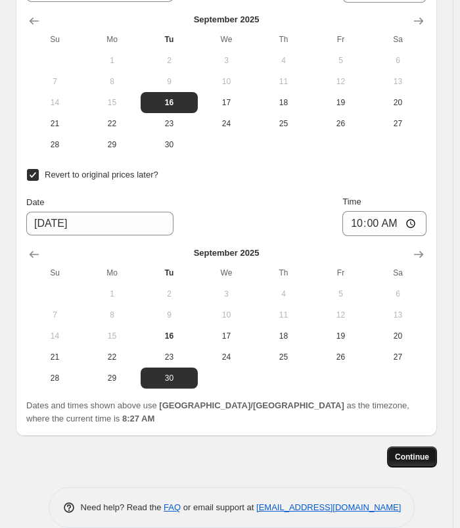
click at [420, 446] on button "Continue" at bounding box center [412, 456] width 50 height 21
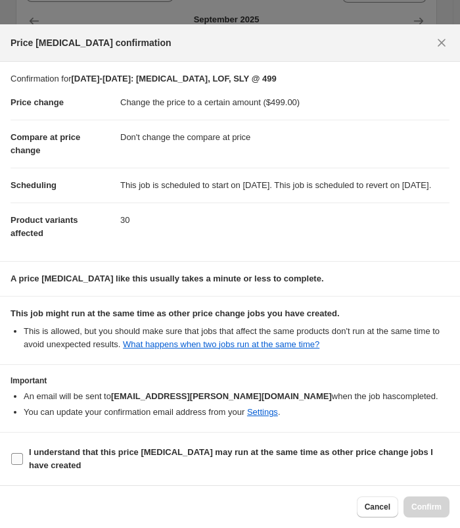
click at [129, 461] on span "I understand that this price [MEDICAL_DATA] may run at the same time as other p…" at bounding box center [239, 458] width 421 height 26
click at [23, 461] on input "I understand that this price [MEDICAL_DATA] may run at the same time as other p…" at bounding box center [17, 459] width 12 height 12
checkbox input "true"
click at [451, 503] on div "Cancel Confirm" at bounding box center [230, 506] width 460 height 43
click at [432, 505] on span "Confirm" at bounding box center [426, 506] width 30 height 11
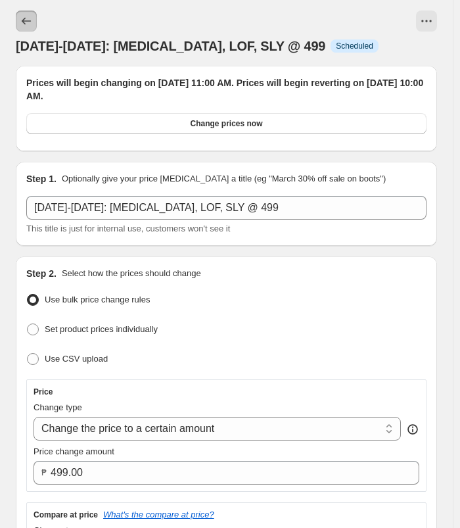
click at [24, 18] on icon "Price change jobs" at bounding box center [26, 20] width 13 height 13
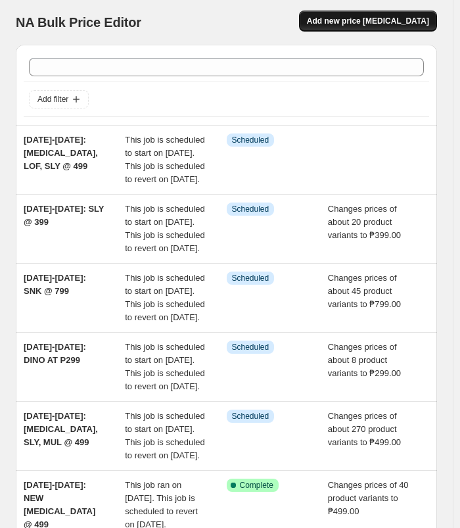
click at [332, 24] on button "Add new price [MEDICAL_DATA]" at bounding box center [368, 21] width 138 height 21
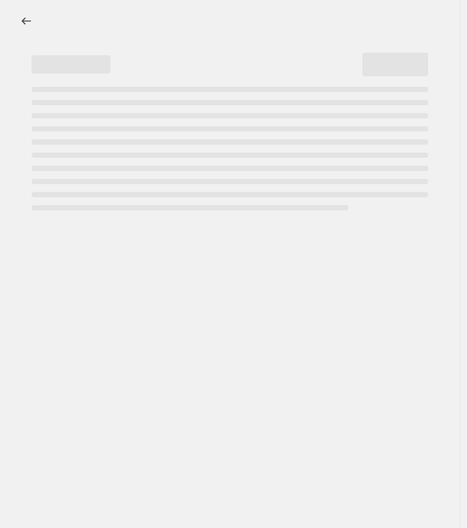
select select "percentage"
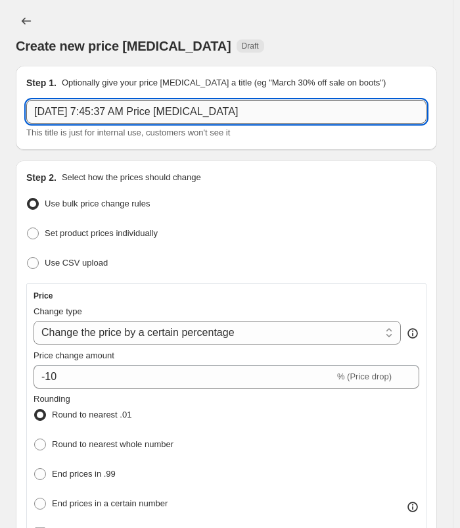
click at [218, 112] on input "[DATE] 7:45:37 AM Price [MEDICAL_DATA]" at bounding box center [226, 112] width 400 height 24
click at [85, 110] on input "[DATE]-[DATE]: [MEDICAL_DATA], LOF, SAN, [GEOGRAPHIC_DATA]" at bounding box center [226, 112] width 400 height 24
click at [259, 118] on input "[DATE]-[DATE]: REGULAR [MEDICAL_DATA], LOF, SAN, [GEOGRAPHIC_DATA]" at bounding box center [226, 112] width 400 height 24
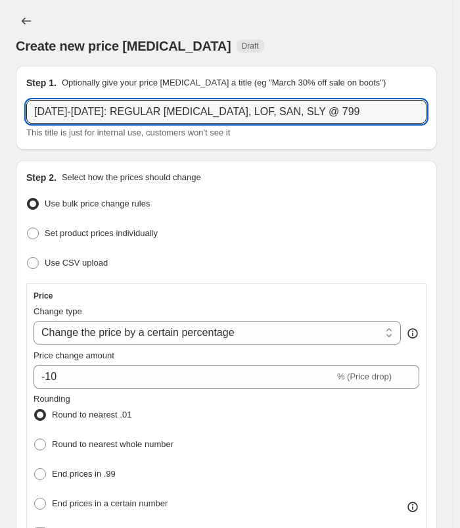
type input "[DATE]-[DATE]: REGULAR [MEDICAL_DATA], LOF, SAN, SLY @ 799"
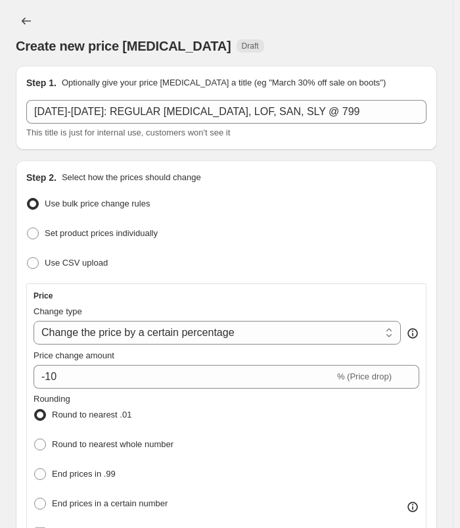
click at [322, 10] on div "Create new price [MEDICAL_DATA]. This page is ready Create new price [MEDICAL_D…" at bounding box center [226, 33] width 421 height 66
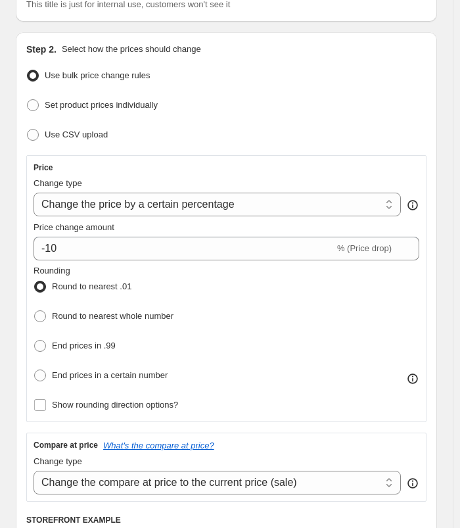
scroll to position [131, 0]
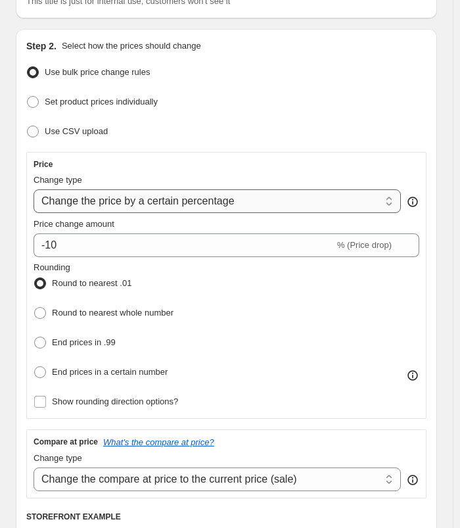
click at [219, 195] on select "Change the price to a certain amount Change the price by a certain amount Chang…" at bounding box center [217, 201] width 367 height 24
select select "to"
click at [34, 189] on select "Change the price to a certain amount Change the price by a certain amount Chang…" at bounding box center [217, 201] width 367 height 24
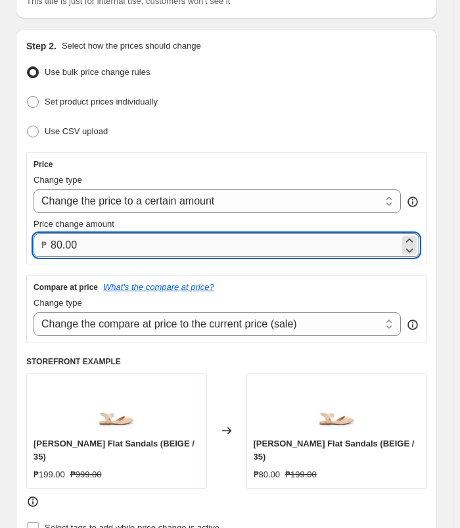
click at [139, 237] on input "80.00" at bounding box center [225, 245] width 349 height 24
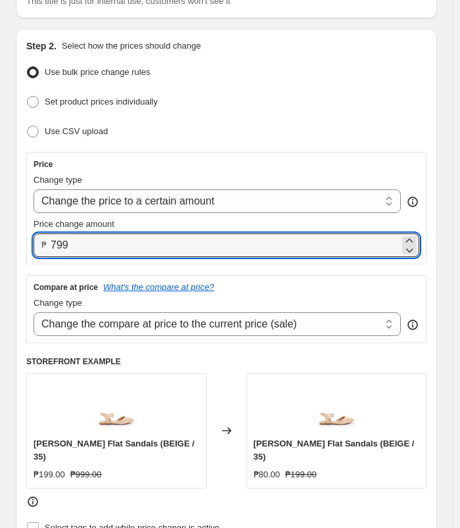
type input "799.00"
click at [403, 93] on div "Set product prices individually" at bounding box center [226, 102] width 400 height 19
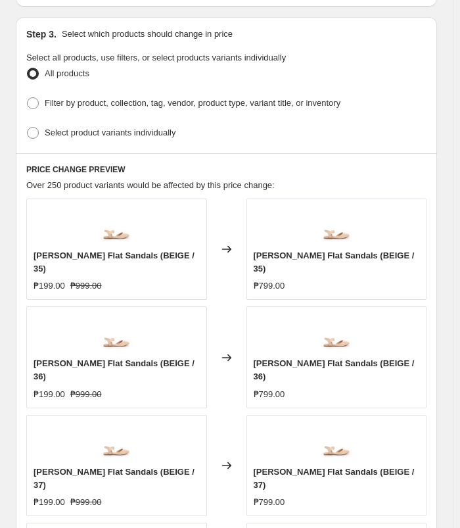
scroll to position [723, 0]
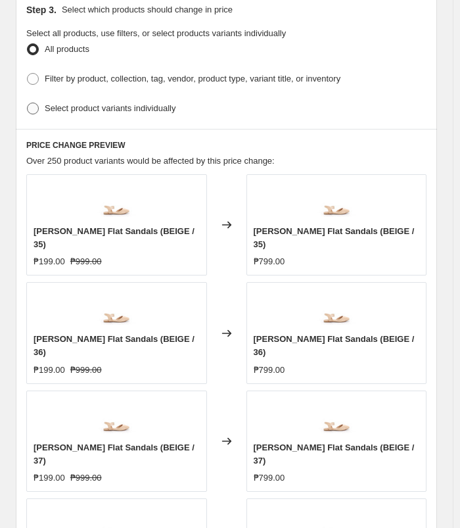
click at [145, 103] on span "Select product variants individually" at bounding box center [110, 108] width 131 height 10
click at [28, 103] on input "Select product variants individually" at bounding box center [27, 103] width 1 height 1
radio input "true"
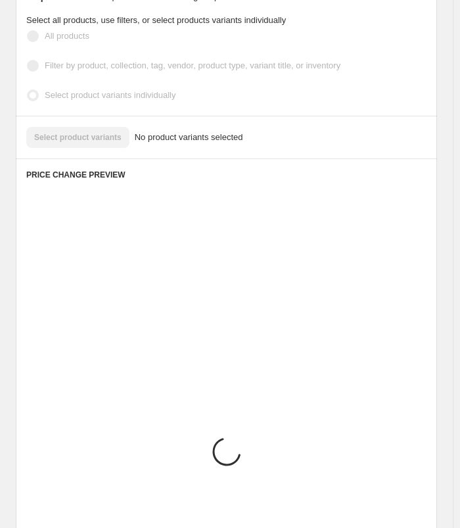
scroll to position [641, 0]
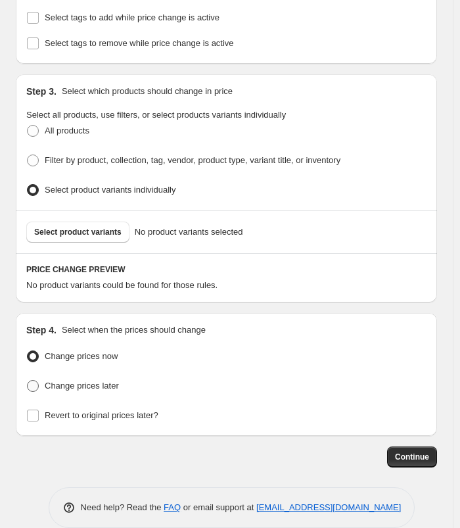
click at [100, 380] on span "Change prices later" at bounding box center [82, 385] width 74 height 10
click at [28, 380] on input "Change prices later" at bounding box center [27, 380] width 1 height 1
radio input "true"
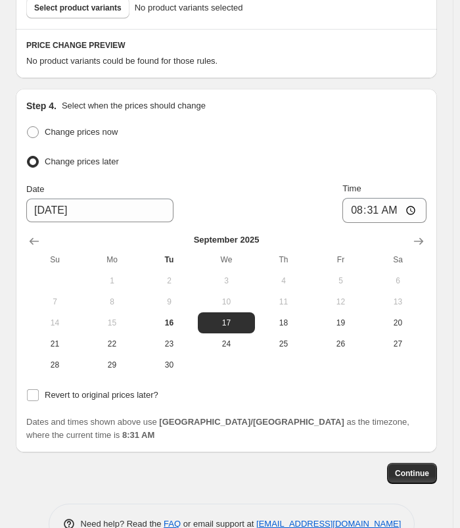
scroll to position [869, 0]
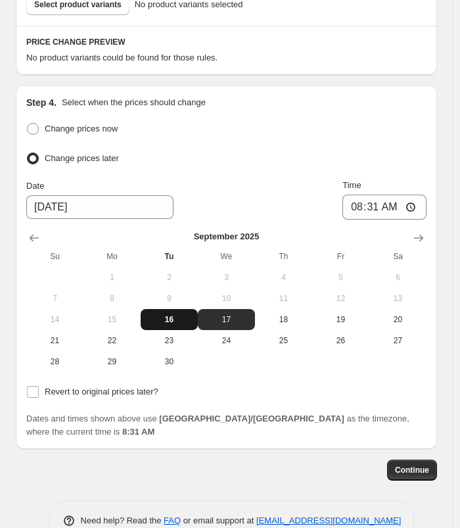
click at [175, 314] on span "16" at bounding box center [169, 319] width 47 height 11
type input "[DATE]"
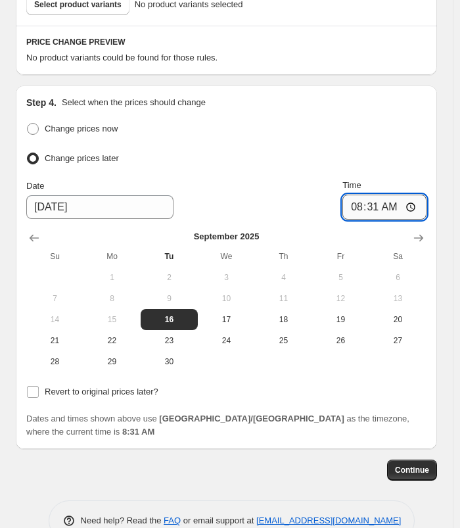
click at [354, 194] on input "08:31" at bounding box center [384, 206] width 84 height 25
click at [376, 194] on input "10:31" at bounding box center [384, 206] width 84 height 25
click at [395, 194] on input "10:00" at bounding box center [384, 206] width 84 height 25
click at [361, 194] on input "10:00" at bounding box center [384, 206] width 84 height 25
type input "11:00"
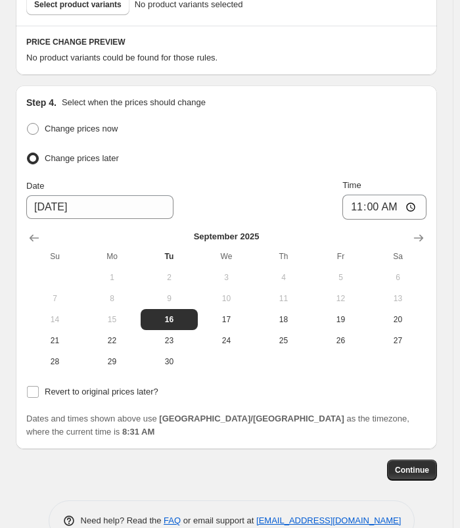
click at [381, 120] on div "Change prices now" at bounding box center [226, 129] width 400 height 19
click at [83, 385] on span "Revert to original prices later?" at bounding box center [102, 391] width 114 height 13
click at [39, 386] on input "Revert to original prices later?" at bounding box center [33, 392] width 12 height 12
checkbox input "true"
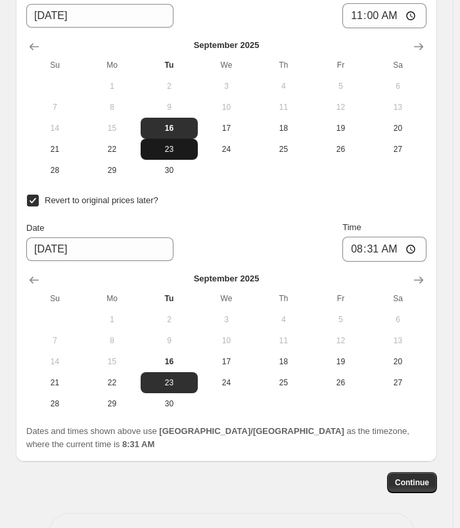
scroll to position [1072, 0]
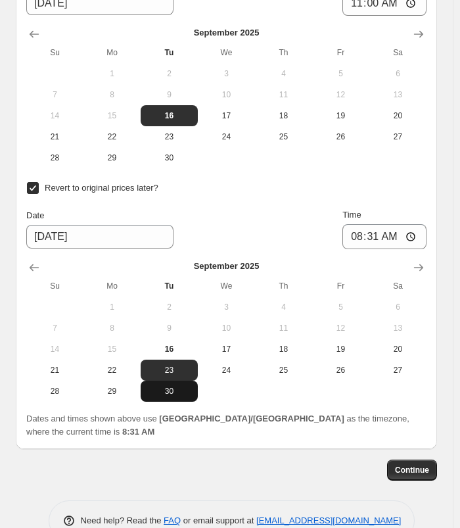
click at [179, 380] on button "30" at bounding box center [169, 390] width 57 height 21
type input "[DATE]"
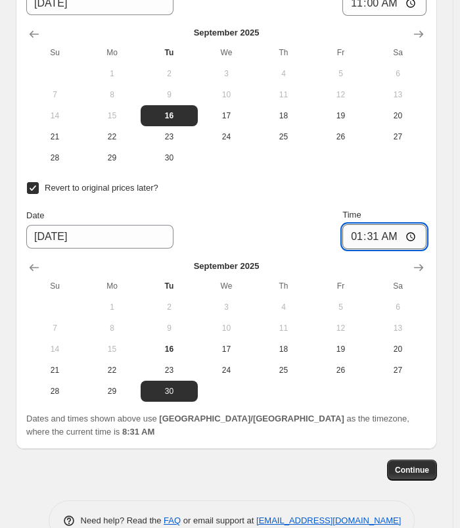
click at [357, 224] on input "01:31" at bounding box center [384, 236] width 84 height 25
type input "10:00"
click at [421, 179] on div "Revert to original prices later?" at bounding box center [226, 188] width 400 height 19
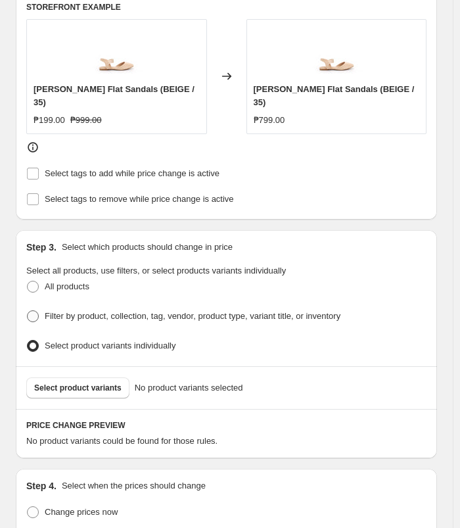
scroll to position [481, 0]
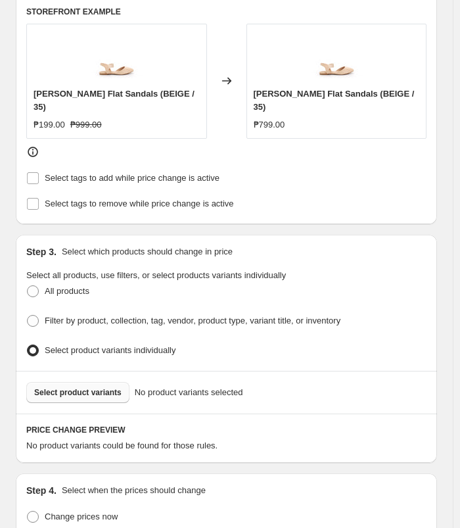
click at [64, 382] on button "Select product variants" at bounding box center [77, 392] width 103 height 21
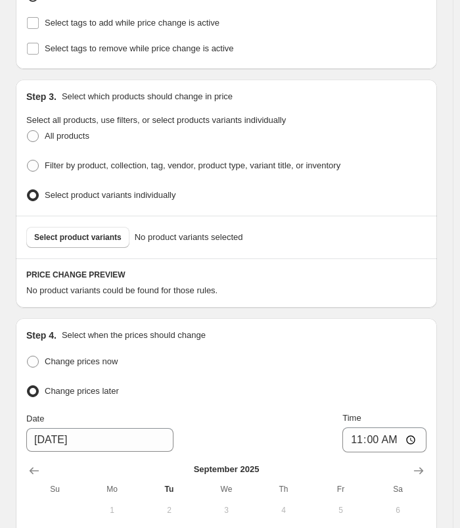
scroll to position [612, 0]
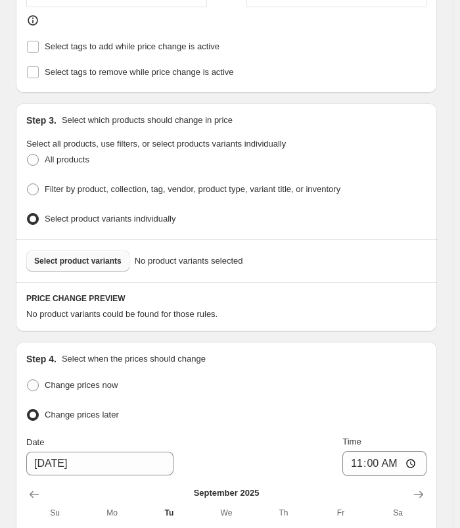
click at [39, 256] on span "Select product variants" at bounding box center [77, 261] width 87 height 11
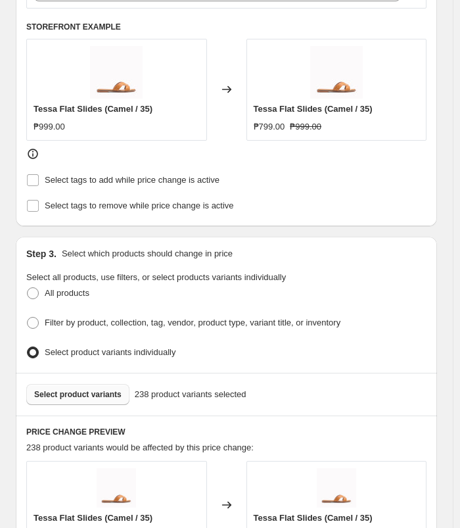
scroll to position [350, 0]
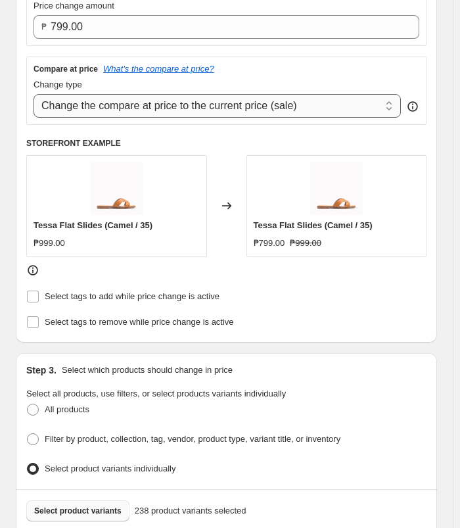
click at [279, 99] on select "Change the compare at price to the current price (sale) Change the compare at p…" at bounding box center [217, 106] width 367 height 24
click at [34, 94] on select "Change the compare at price to the current price (sale) Change the compare at p…" at bounding box center [217, 106] width 367 height 24
click at [260, 101] on select "Change the compare at price to the current price (sale) Change the compare at p…" at bounding box center [217, 106] width 367 height 24
select select "ep"
click at [34, 94] on select "Change the compare at price to the current price (sale) Change the compare at p…" at bounding box center [217, 106] width 367 height 24
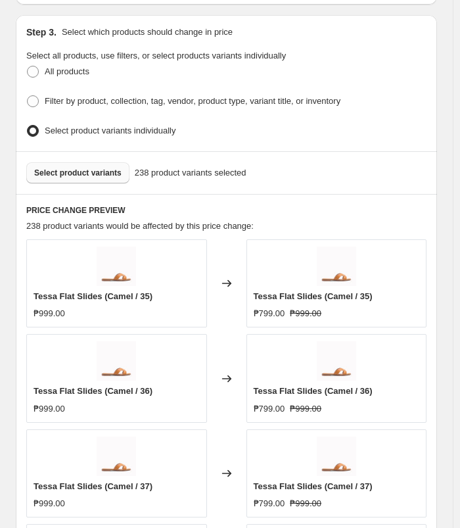
scroll to position [1007, 0]
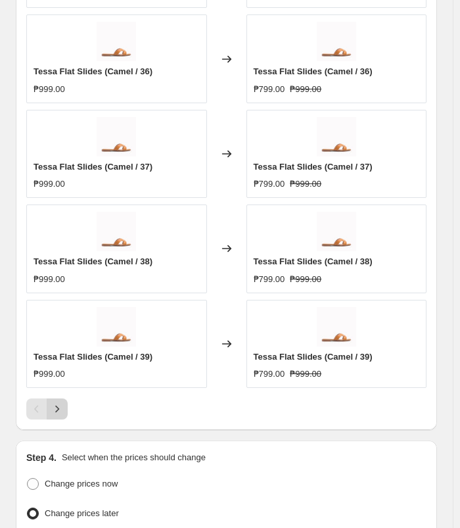
click at [51, 413] on button "Next" at bounding box center [57, 408] width 21 height 21
click at [68, 398] on div at bounding box center [226, 408] width 400 height 21
click at [57, 406] on icon "Next" at bounding box center [57, 408] width 13 height 13
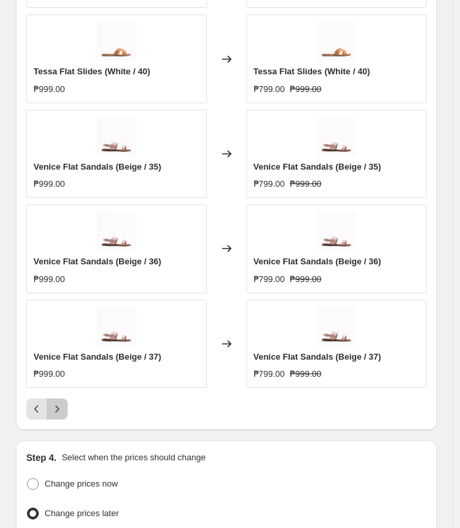
click at [59, 402] on icon "Next" at bounding box center [57, 408] width 13 height 13
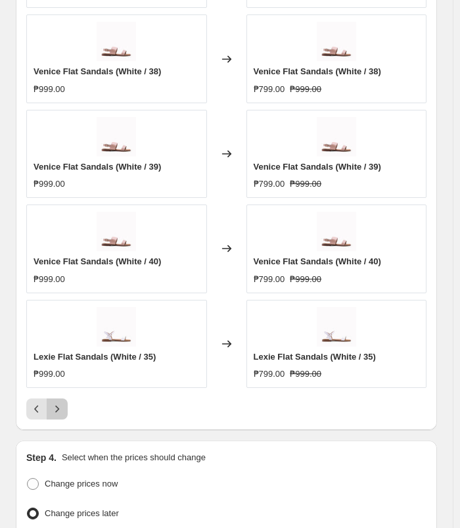
click at [59, 402] on icon "Next" at bounding box center [57, 408] width 13 height 13
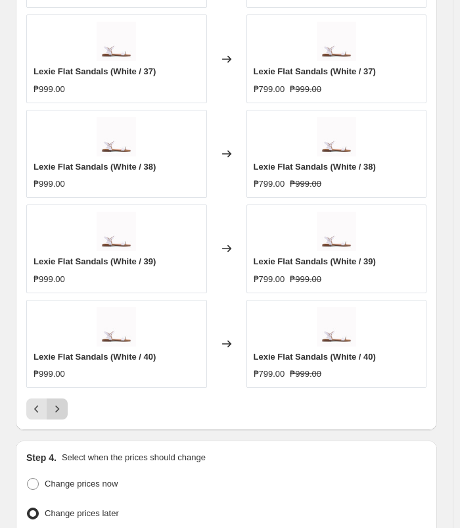
click at [59, 402] on icon "Next" at bounding box center [57, 408] width 13 height 13
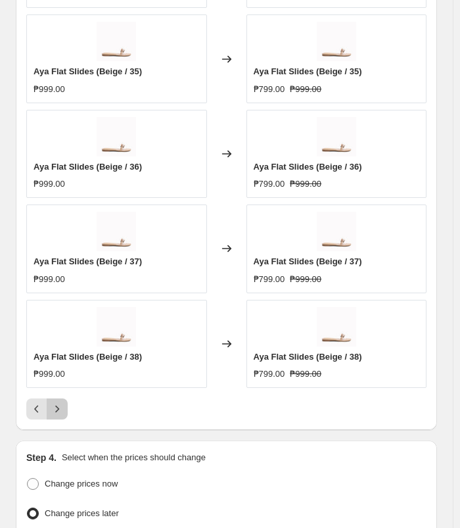
click at [59, 402] on icon "Next" at bounding box center [57, 408] width 13 height 13
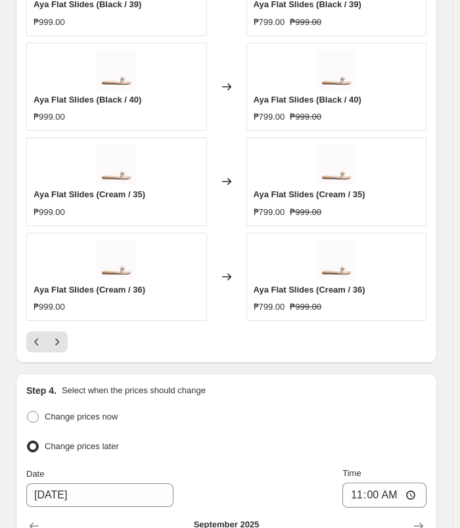
scroll to position [1072, 0]
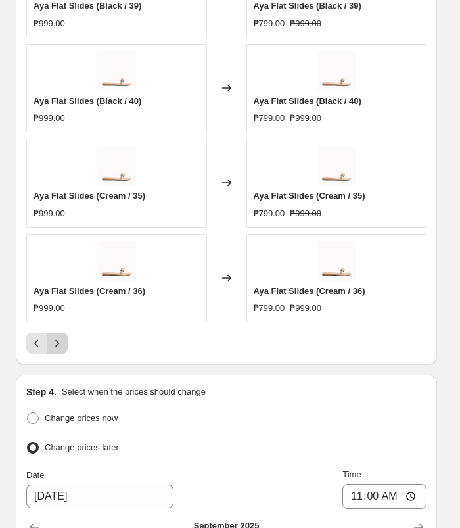
click at [56, 336] on icon "Next" at bounding box center [57, 342] width 13 height 13
click at [64, 336] on button "Next" at bounding box center [57, 342] width 21 height 21
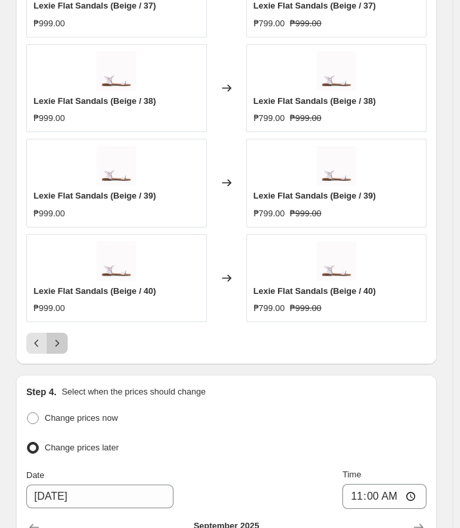
click at [64, 338] on button "Next" at bounding box center [57, 342] width 21 height 21
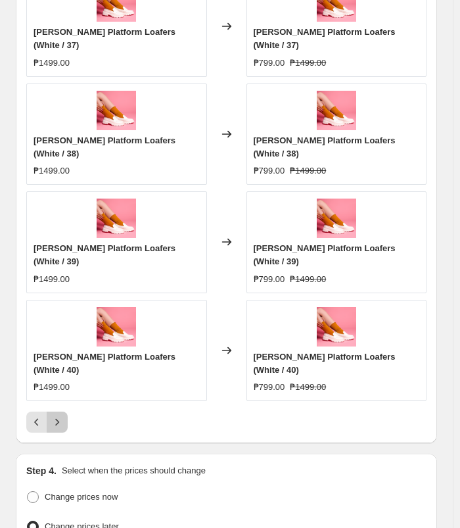
click at [56, 415] on icon "Next" at bounding box center [57, 421] width 13 height 13
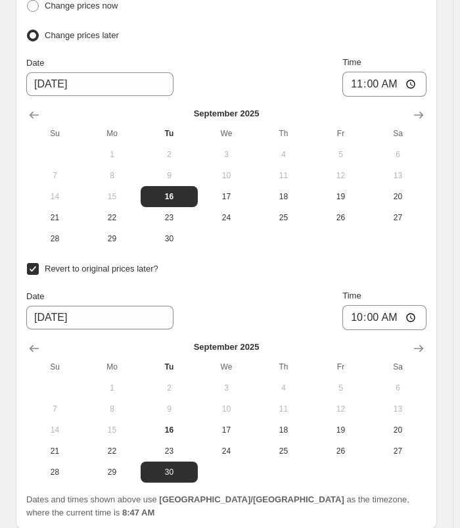
scroll to position [1578, 0]
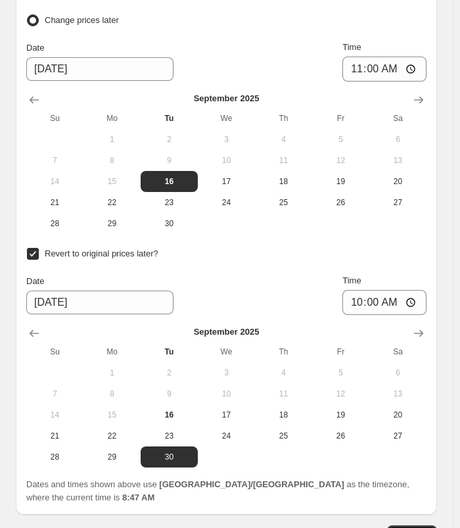
click at [411, 530] on span "Continue" at bounding box center [412, 535] width 34 height 11
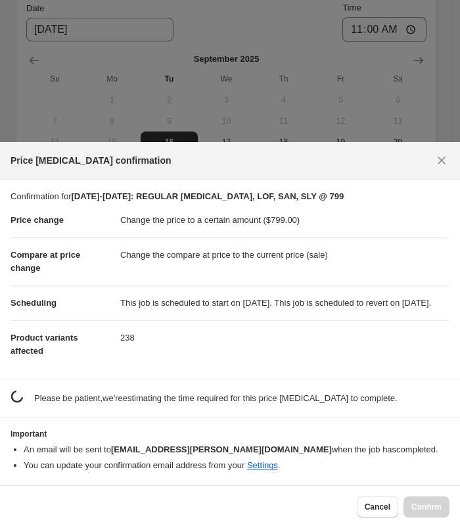
scroll to position [0, 0]
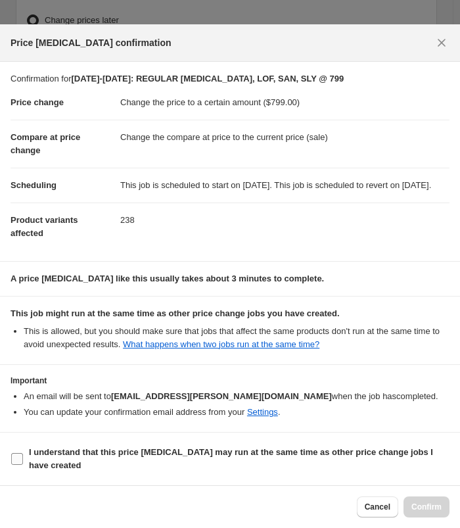
click at [99, 455] on b "I understand that this price [MEDICAL_DATA] may run at the same time as other p…" at bounding box center [231, 458] width 404 height 23
click at [23, 455] on input "I understand that this price [MEDICAL_DATA] may run at the same time as other p…" at bounding box center [17, 459] width 12 height 12
checkbox input "true"
click at [422, 504] on span "Confirm" at bounding box center [426, 506] width 30 height 11
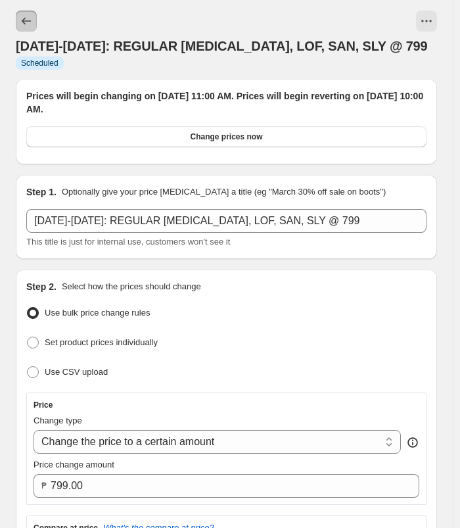
click at [35, 24] on button "Price change jobs" at bounding box center [26, 21] width 21 height 21
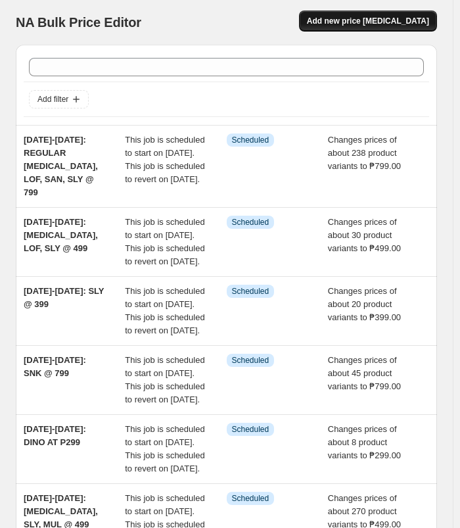
click at [351, 21] on span "Add new price [MEDICAL_DATA]" at bounding box center [368, 21] width 122 height 11
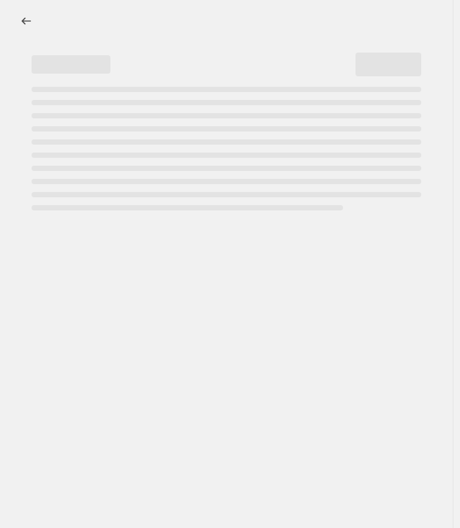
select select "percentage"
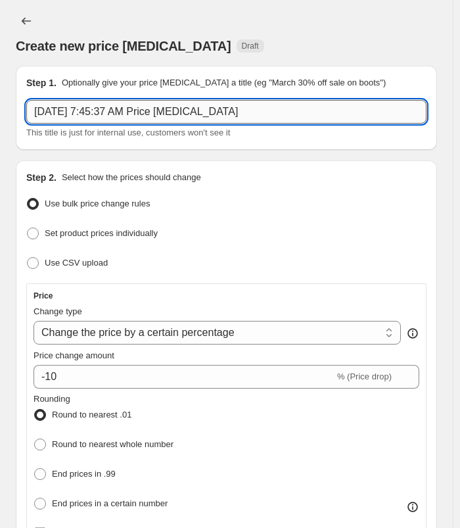
click at [271, 107] on input "[DATE] 7:45:37 AM Price [MEDICAL_DATA]" at bounding box center [226, 112] width 400 height 24
click at [85, 111] on input "[DATE]-[DATE]: [MEDICAL_DATA], BOO, LOF, MUL, PUMP, SAN, SLY, SNH, SNW @ 799" at bounding box center [226, 112] width 400 height 24
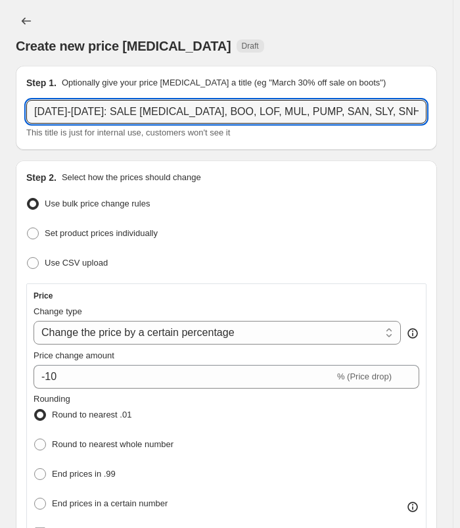
scroll to position [131, 0]
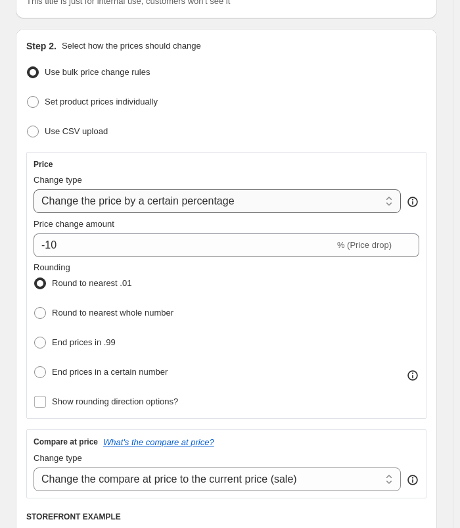
type input "[DATE]-[DATE]: SALE [MEDICAL_DATA], BOO, LOF, MUL, PUMP, SAN, SLY, SNH, SNW @ 7…"
click at [263, 195] on select "Change the price to a certain amount Change the price by a certain amount Chang…" at bounding box center [217, 201] width 367 height 24
select select "to"
click at [34, 189] on select "Change the price to a certain amount Change the price by a certain amount Chang…" at bounding box center [217, 201] width 367 height 24
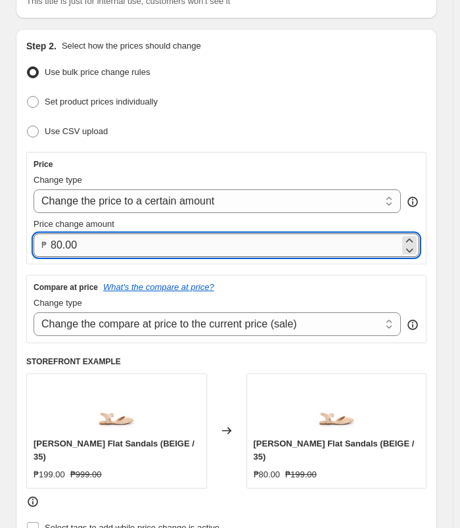
click at [166, 252] on input "80.00" at bounding box center [225, 245] width 349 height 24
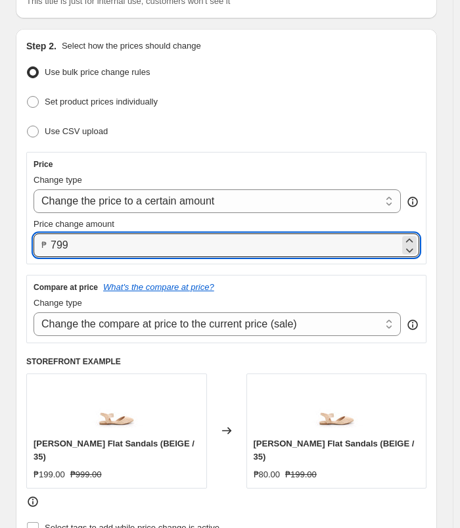
type input "799.00"
click at [331, 93] on div "Set product prices individually" at bounding box center [226, 102] width 400 height 19
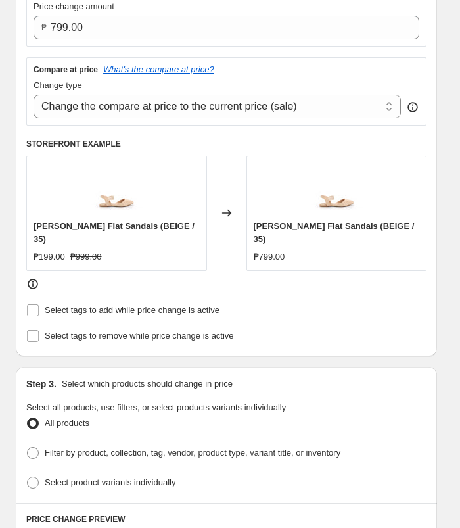
scroll to position [329, 0]
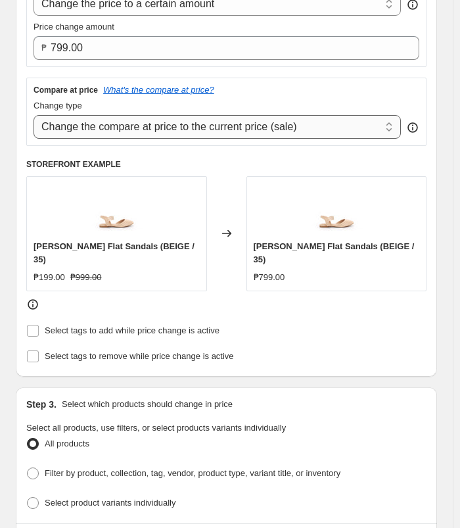
click at [272, 129] on select "Change the compare at price to the current price (sale) Change the compare at p…" at bounding box center [217, 127] width 367 height 24
select select "no_change"
click at [34, 115] on select "Change the compare at price to the current price (sale) Change the compare at p…" at bounding box center [217, 127] width 367 height 24
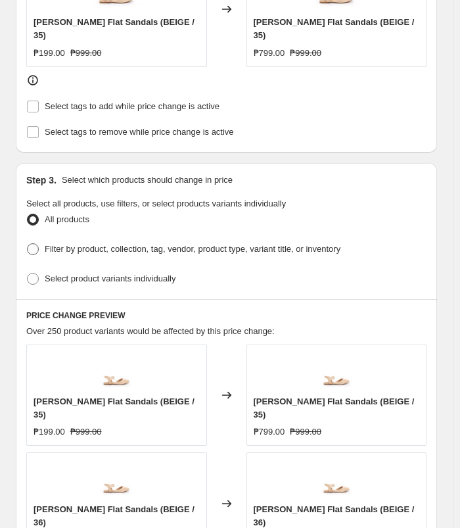
scroll to position [591, 0]
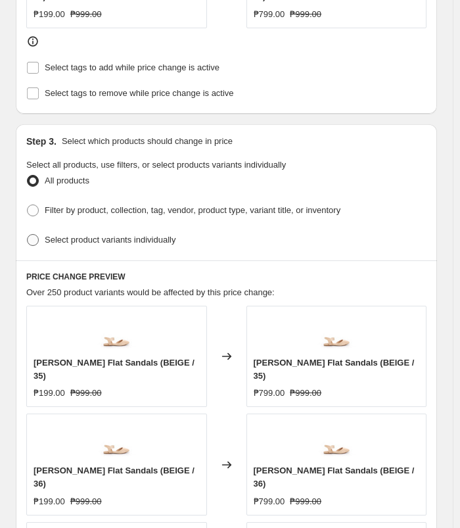
click at [43, 231] on label "Select product variants individually" at bounding box center [100, 240] width 149 height 18
click at [28, 234] on input "Select product variants individually" at bounding box center [27, 234] width 1 height 1
radio input "true"
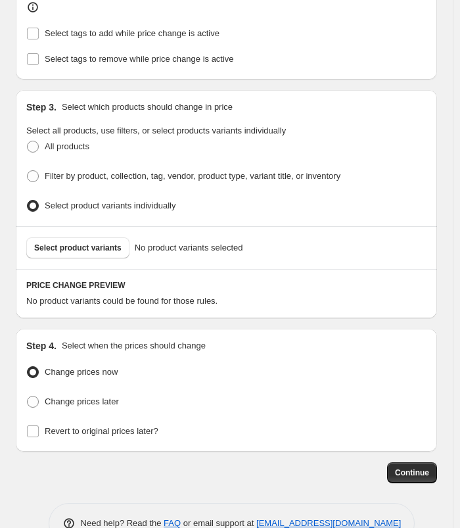
scroll to position [641, 0]
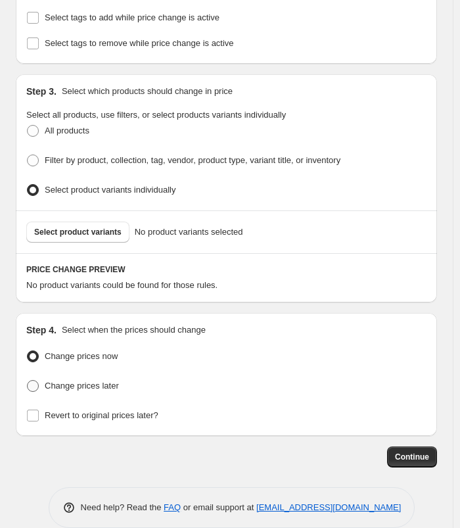
click at [106, 380] on span "Change prices later" at bounding box center [82, 385] width 74 height 10
click at [28, 380] on input "Change prices later" at bounding box center [27, 380] width 1 height 1
radio input "true"
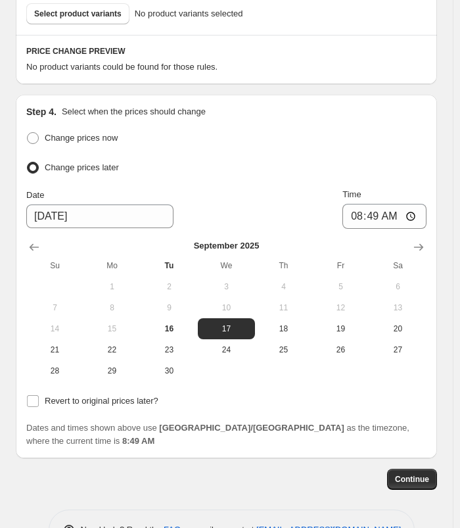
scroll to position [869, 0]
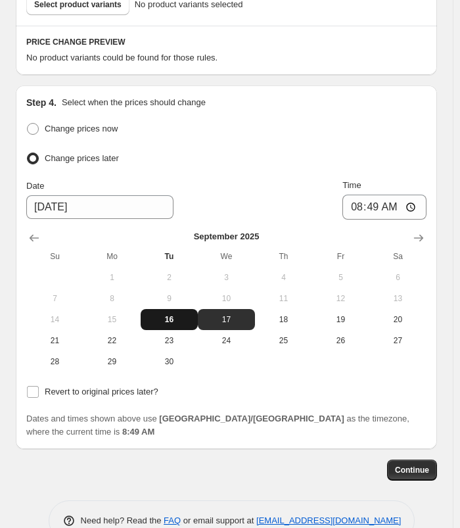
click at [175, 314] on span "16" at bounding box center [169, 319] width 47 height 11
type input "[DATE]"
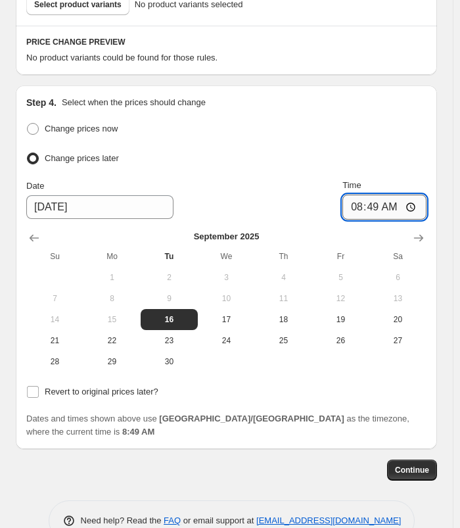
click at [369, 194] on input "08:49" at bounding box center [384, 206] width 84 height 25
type input "11:00"
click at [413, 120] on ul "Change prices now Change prices later" at bounding box center [226, 144] width 400 height 49
click at [127, 386] on span "Revert to original prices later?" at bounding box center [102, 391] width 114 height 10
click at [39, 386] on input "Revert to original prices later?" at bounding box center [33, 392] width 12 height 12
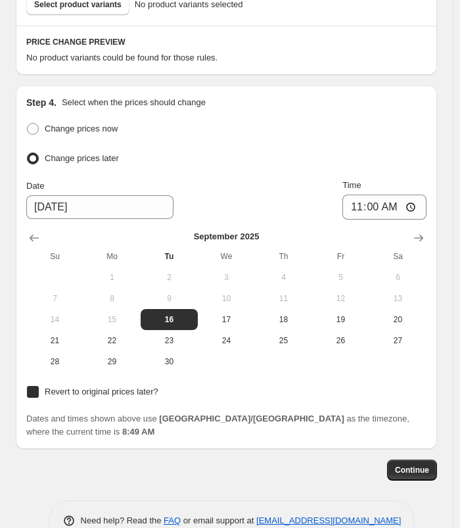
checkbox input "true"
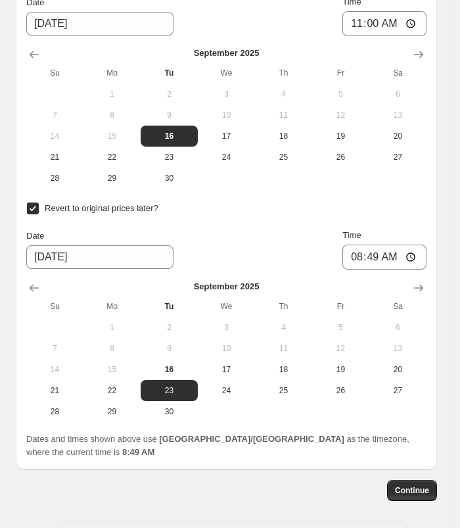
scroll to position [1072, 0]
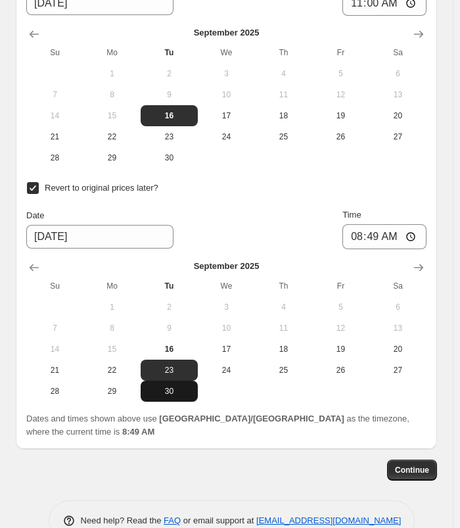
click at [158, 386] on span "30" at bounding box center [169, 391] width 47 height 11
type input "[DATE]"
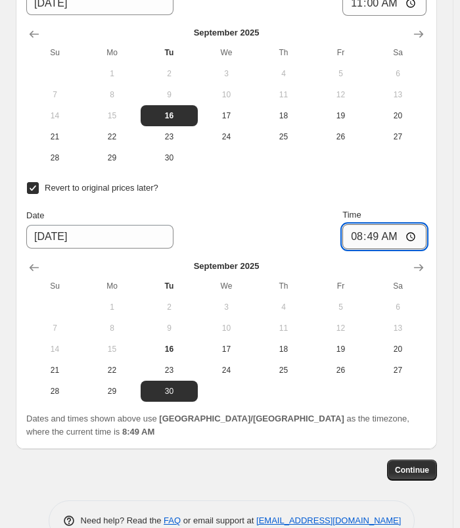
click at [363, 224] on input "08:49" at bounding box center [384, 236] width 84 height 25
type input "10:00"
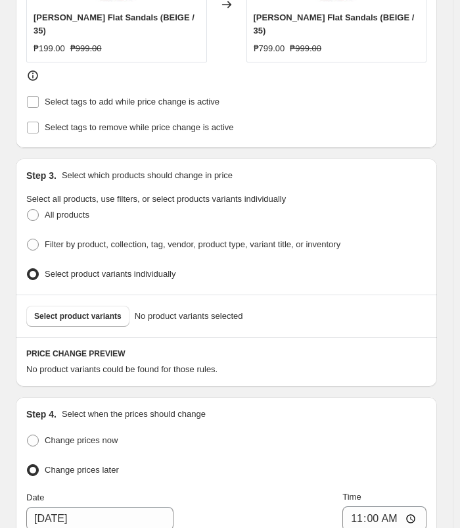
scroll to position [547, 0]
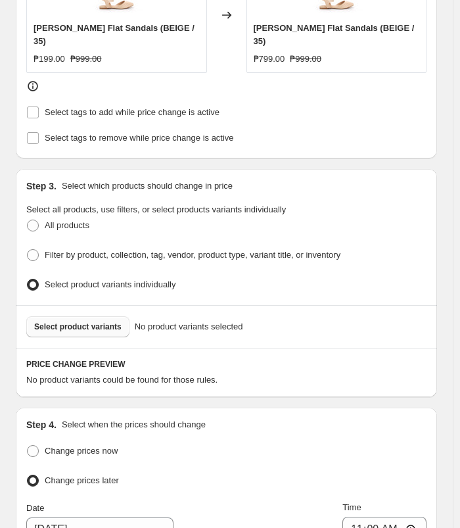
click at [71, 321] on span "Select product variants" at bounding box center [77, 326] width 87 height 11
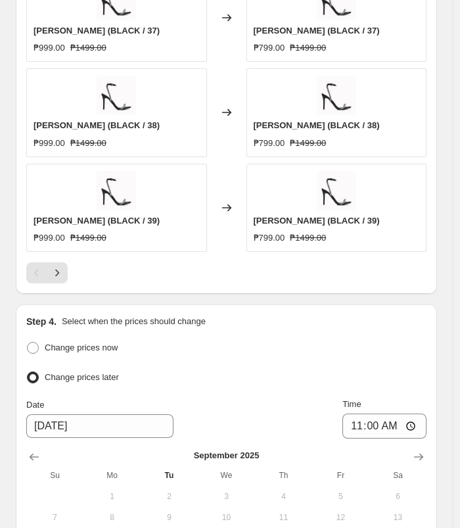
scroll to position [1138, 0]
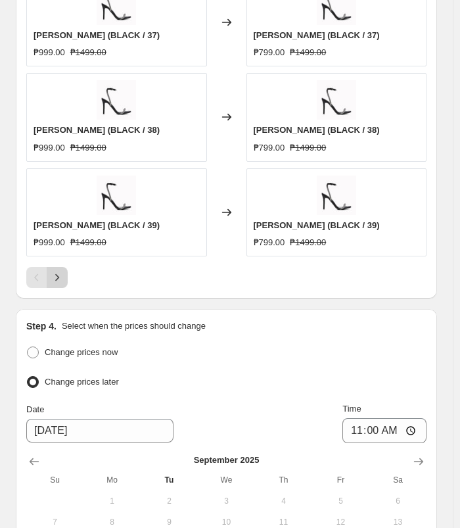
click at [48, 271] on button "Next" at bounding box center [57, 277] width 21 height 21
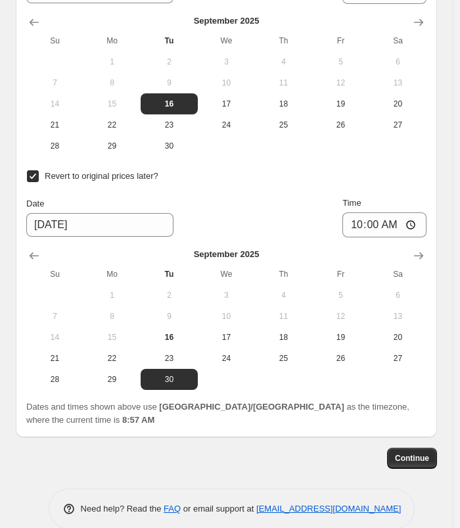
scroll to position [1578, 0]
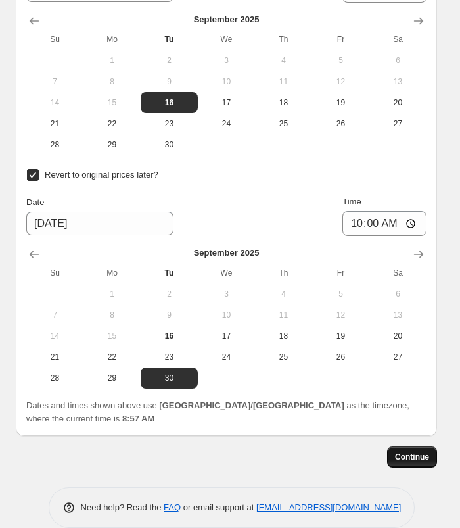
click at [409, 451] on span "Continue" at bounding box center [412, 456] width 34 height 11
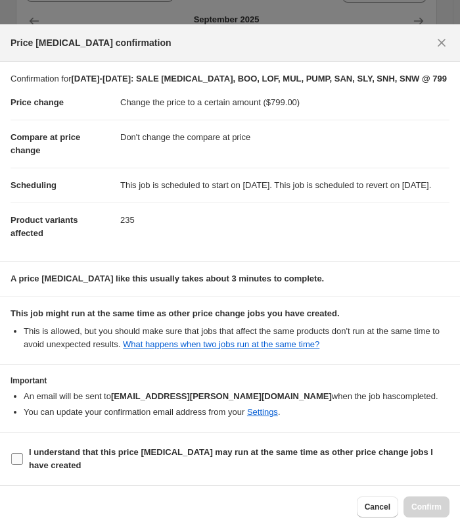
click at [80, 457] on b "I understand that this price [MEDICAL_DATA] may run at the same time as other p…" at bounding box center [231, 458] width 404 height 23
click at [23, 457] on input "I understand that this price [MEDICAL_DATA] may run at the same time as other p…" at bounding box center [17, 459] width 12 height 12
checkbox input "true"
click at [422, 507] on span "Confirm" at bounding box center [426, 506] width 30 height 11
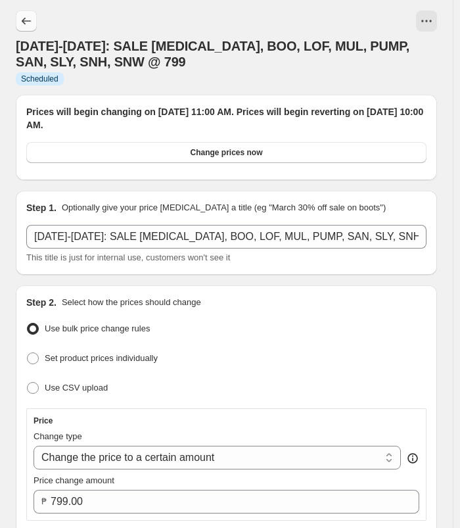
click at [18, 15] on button "Price change jobs" at bounding box center [26, 21] width 21 height 21
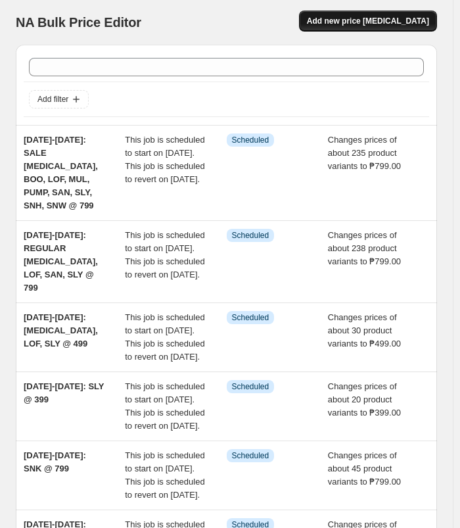
click at [405, 28] on button "Add new price [MEDICAL_DATA]" at bounding box center [368, 21] width 138 height 21
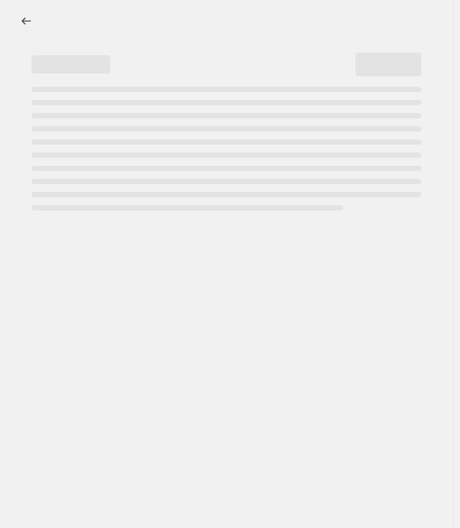
select select "percentage"
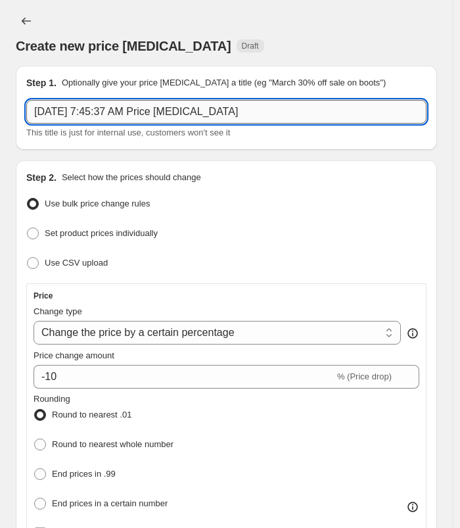
click at [244, 104] on input "[DATE] 7:45:37 AM Price [MEDICAL_DATA]" at bounding box center [226, 112] width 400 height 24
type input "s"
click at [191, 112] on input "[DATE]-[DATE]: [MEDICAL_DATA]," at bounding box center [226, 112] width 400 height 24
click at [86, 113] on input "[DATE]-[DATE]: [MEDICAL_DATA], LOF, PUM," at bounding box center [226, 112] width 400 height 24
click at [254, 105] on input "[DATE]-[DATE]: REGULAR [MEDICAL_DATA], LOF, PUM," at bounding box center [226, 112] width 400 height 24
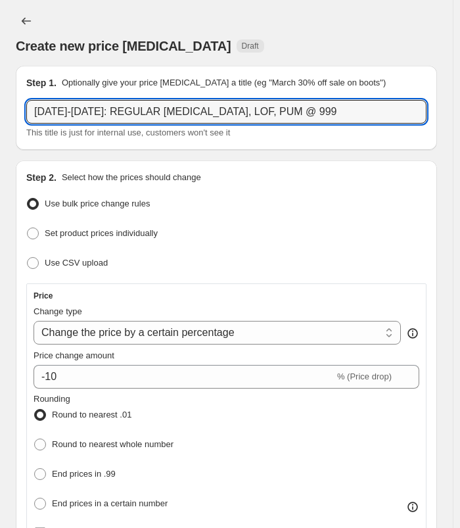
type input "[DATE]-[DATE]: REGULAR [MEDICAL_DATA], LOF, PUM @ 999"
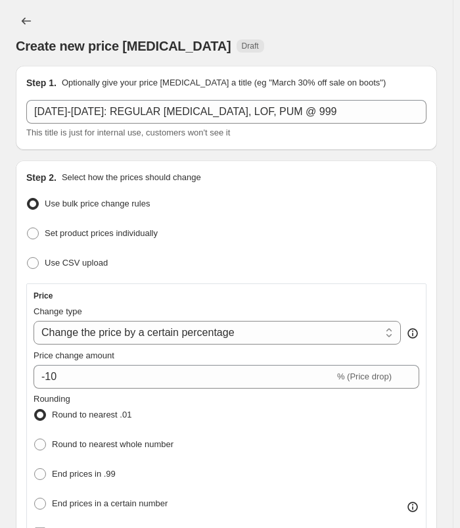
click at [319, 54] on div "Create new price [MEDICAL_DATA] Draft" at bounding box center [226, 46] width 421 height 18
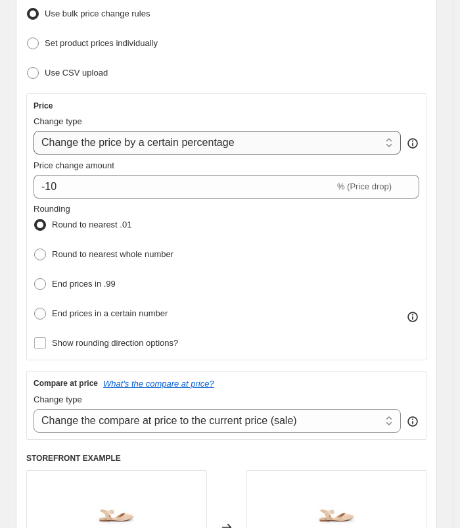
scroll to position [197, 0]
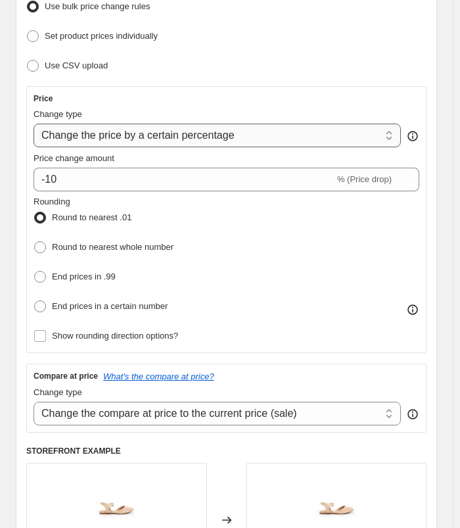
click at [199, 129] on select "Change the price to a certain amount Change the price by a certain amount Chang…" at bounding box center [217, 136] width 367 height 24
select select "to"
click at [34, 124] on select "Change the price to a certain amount Change the price by a certain amount Chang…" at bounding box center [217, 136] width 367 height 24
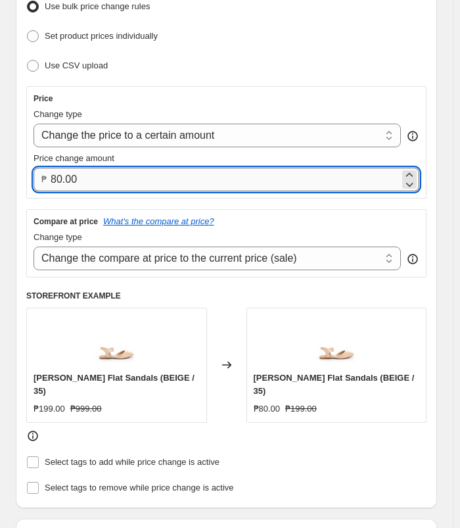
click at [74, 178] on input "80.00" at bounding box center [225, 180] width 349 height 24
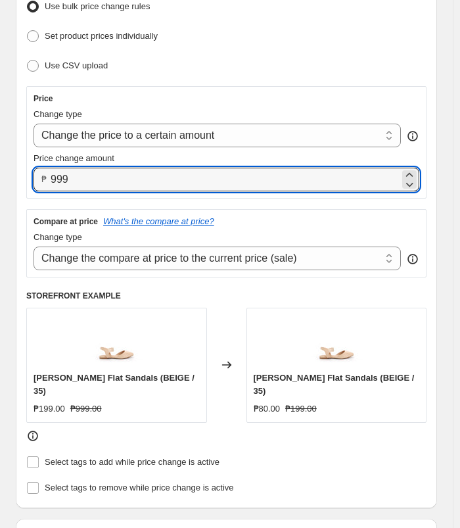
type input "999.00"
click at [342, 72] on div "Use CSV upload" at bounding box center [226, 66] width 400 height 19
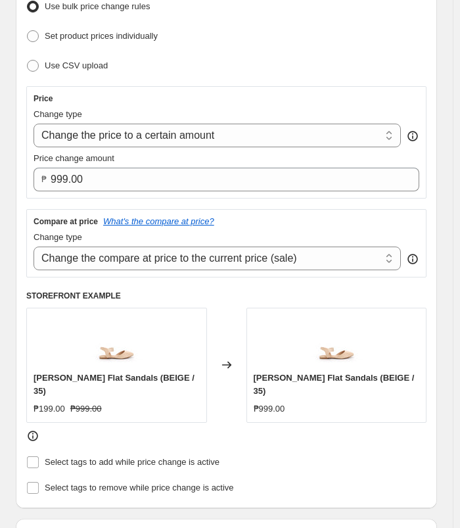
scroll to position [394, 0]
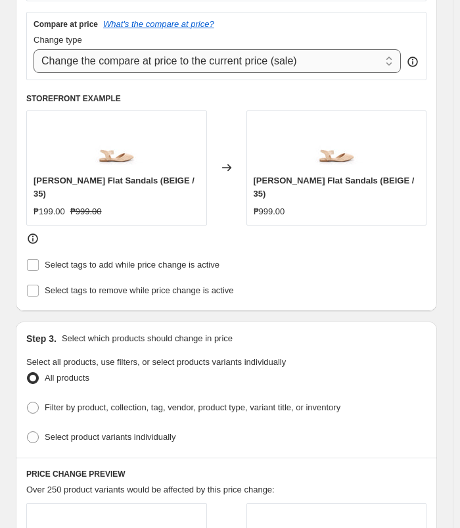
click at [289, 60] on select "Change the compare at price to the current price (sale) Change the compare at p…" at bounding box center [217, 61] width 367 height 24
select select "no_change"
click at [34, 49] on select "Change the compare at price to the current price (sale) Change the compare at p…" at bounding box center [217, 61] width 367 height 24
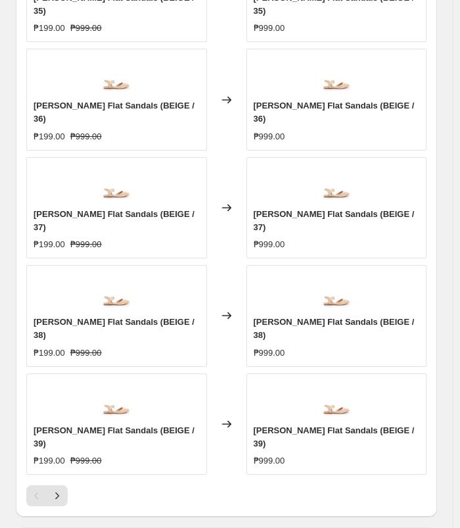
scroll to position [1105, 0]
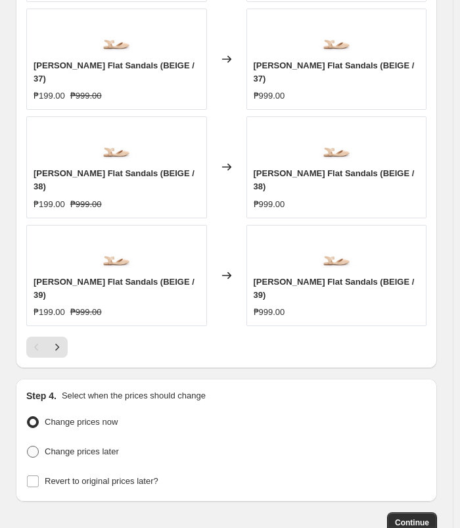
click at [88, 446] on span "Change prices later" at bounding box center [82, 451] width 74 height 10
click at [28, 445] on input "Change prices later" at bounding box center [27, 445] width 1 height 1
radio input "true"
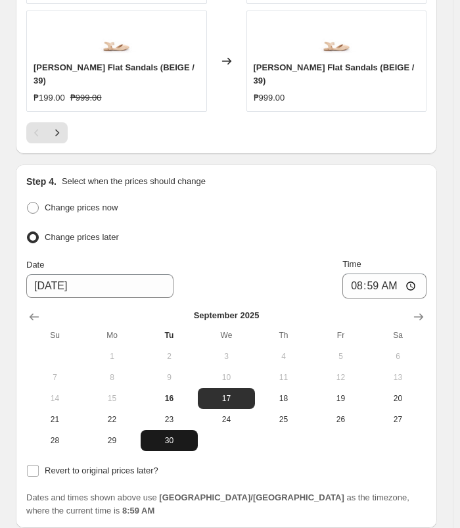
scroll to position [1332, 0]
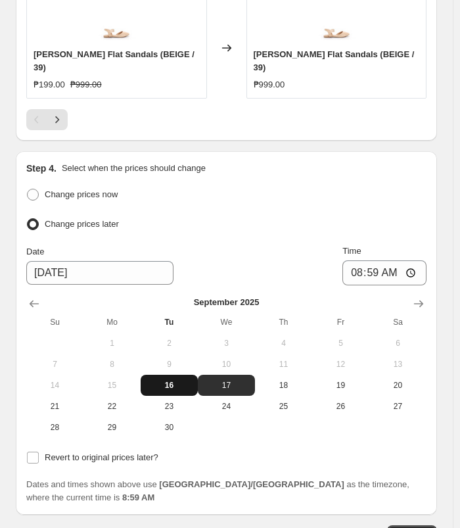
click at [189, 375] on button "16" at bounding box center [169, 385] width 57 height 21
type input "[DATE]"
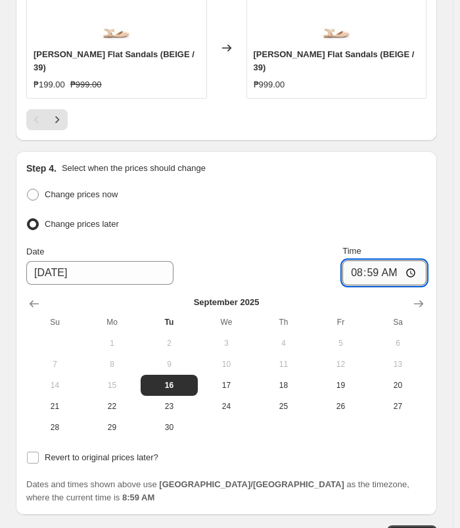
click at [362, 260] on input "08:59" at bounding box center [384, 272] width 84 height 25
click at [365, 260] on input "01:59" at bounding box center [384, 272] width 84 height 25
type input "11:00"
click at [393, 260] on input "11:00" at bounding box center [384, 272] width 84 height 25
click at [110, 452] on span "Revert to original prices later?" at bounding box center [102, 457] width 114 height 10
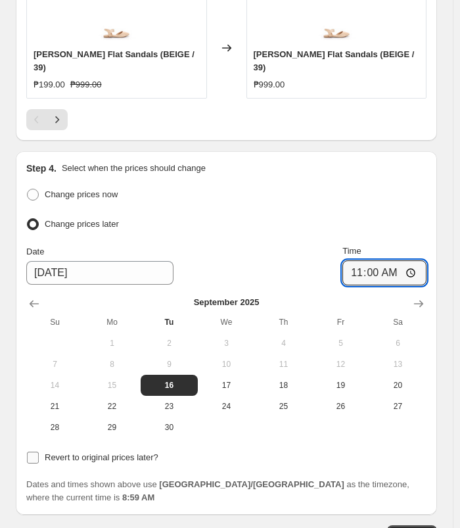
click at [39, 451] on input "Revert to original prices later?" at bounding box center [33, 457] width 12 height 12
checkbox input "true"
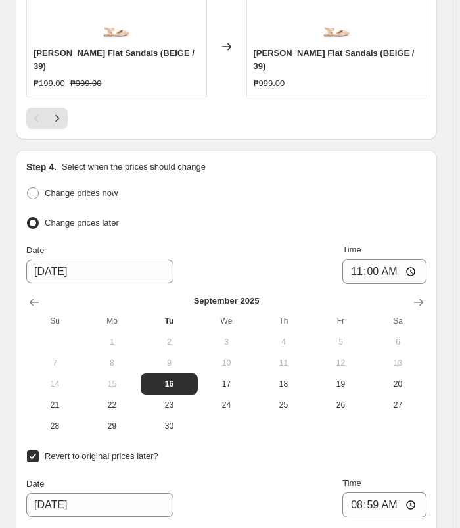
scroll to position [1529, 0]
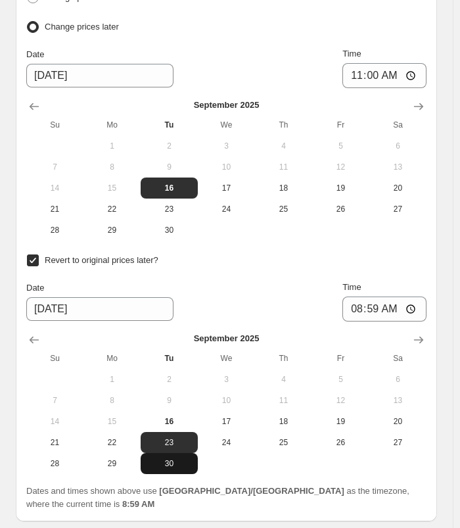
click at [163, 453] on button "30" at bounding box center [169, 463] width 57 height 21
type input "[DATE]"
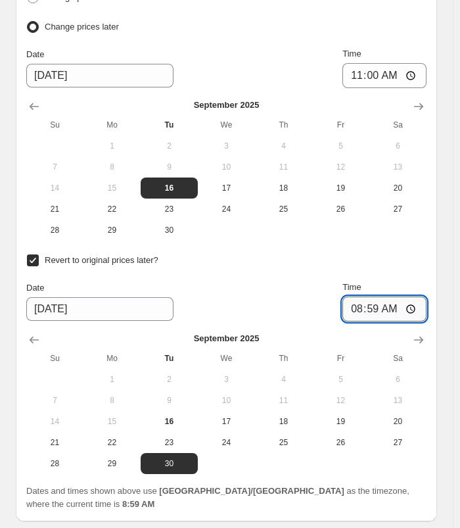
click at [362, 296] on input "08:59" at bounding box center [384, 308] width 84 height 25
type input "10:00"
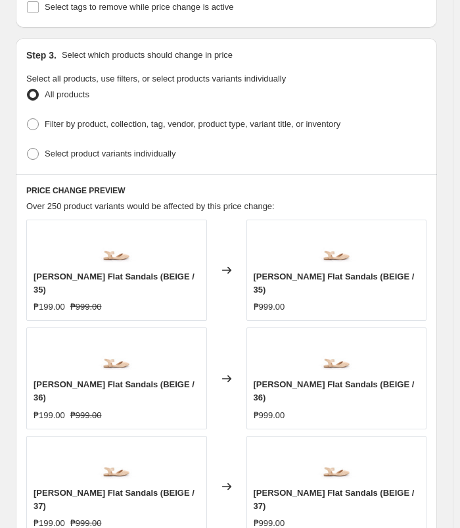
scroll to position [675, 0]
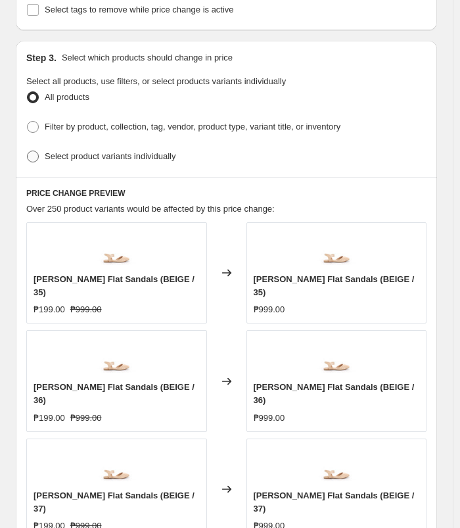
click at [142, 151] on span "Select product variants individually" at bounding box center [110, 156] width 131 height 10
click at [28, 150] on input "Select product variants individually" at bounding box center [27, 150] width 1 height 1
radio input "true"
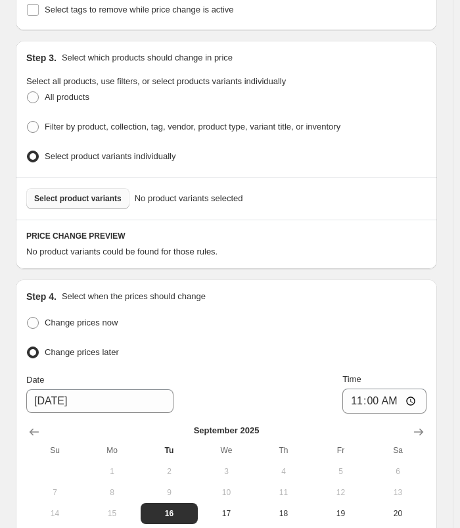
click at [95, 193] on span "Select product variants" at bounding box center [77, 198] width 87 height 11
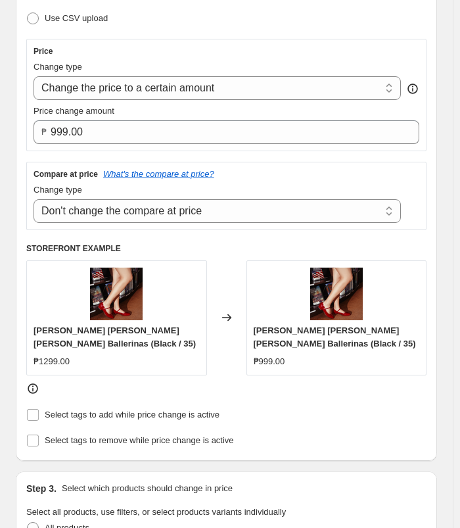
scroll to position [215, 0]
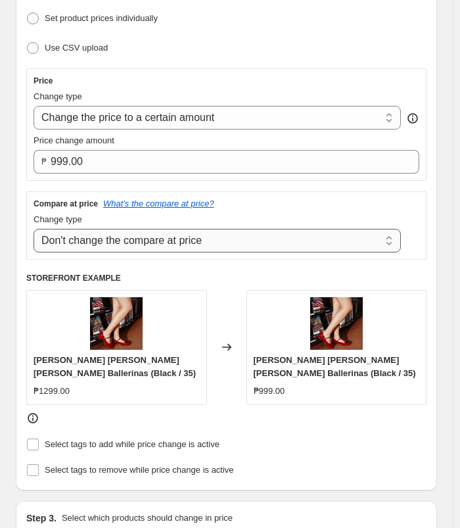
click at [191, 234] on select "Change the compare at price to the current price (sale) Change the compare at p…" at bounding box center [217, 241] width 367 height 24
select select "ep"
click at [34, 229] on select "Change the compare at price to the current price (sale) Change the compare at p…" at bounding box center [217, 241] width 367 height 24
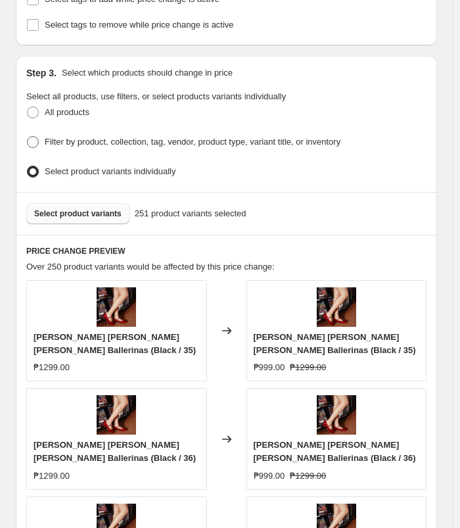
scroll to position [657, 0]
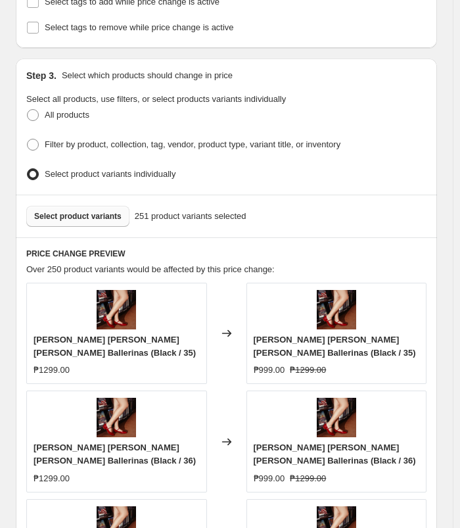
click at [62, 211] on span "Select product variants" at bounding box center [77, 216] width 87 height 11
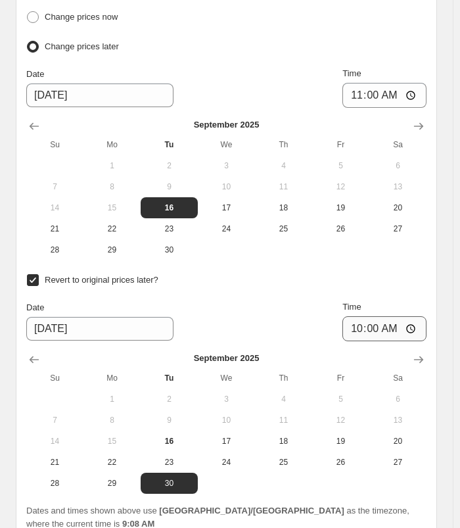
scroll to position [1578, 0]
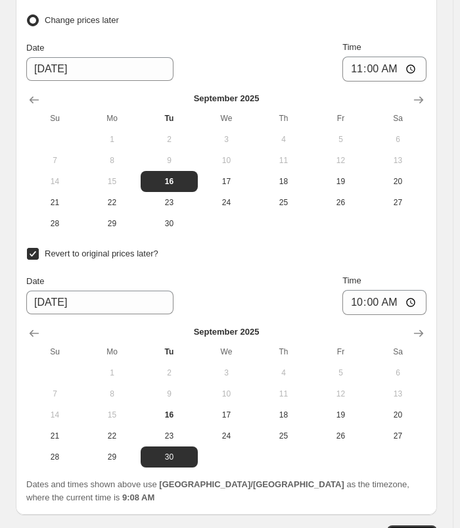
click at [425, 530] on span "Continue" at bounding box center [412, 535] width 34 height 11
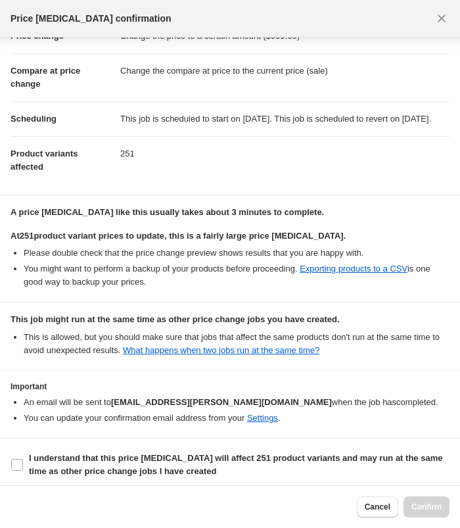
scroll to position [61, 0]
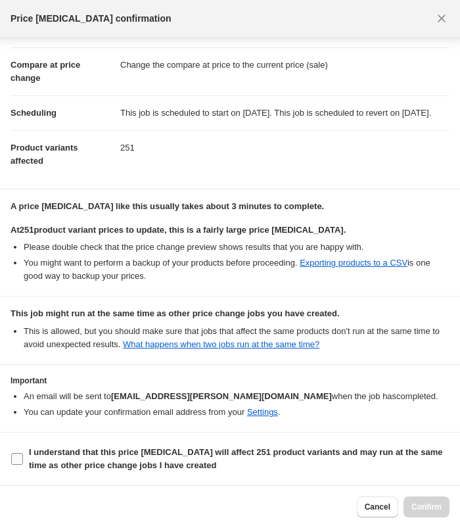
click at [81, 463] on b "I understand that this price [MEDICAL_DATA] will affect 251 product variants an…" at bounding box center [235, 458] width 413 height 23
click at [23, 463] on input "I understand that this price [MEDICAL_DATA] will affect 251 product variants an…" at bounding box center [17, 459] width 12 height 12
checkbox input "true"
click at [430, 505] on span "Confirm" at bounding box center [426, 506] width 30 height 11
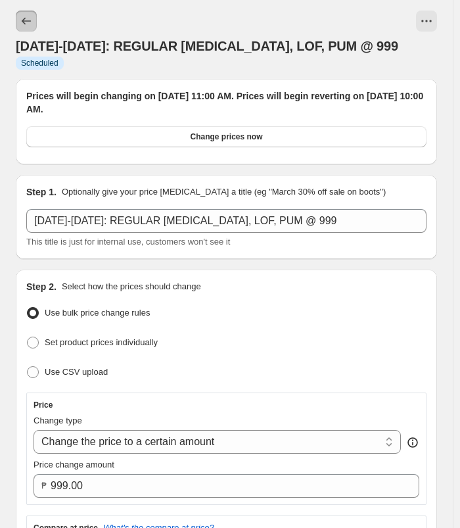
click at [28, 31] on button "Price change jobs" at bounding box center [26, 21] width 21 height 21
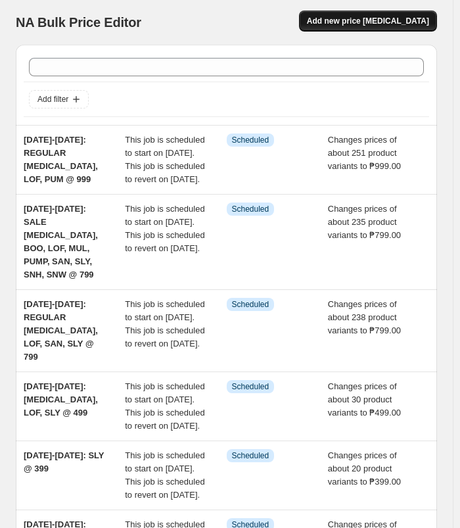
click at [373, 23] on span "Add new price [MEDICAL_DATA]" at bounding box center [368, 21] width 122 height 11
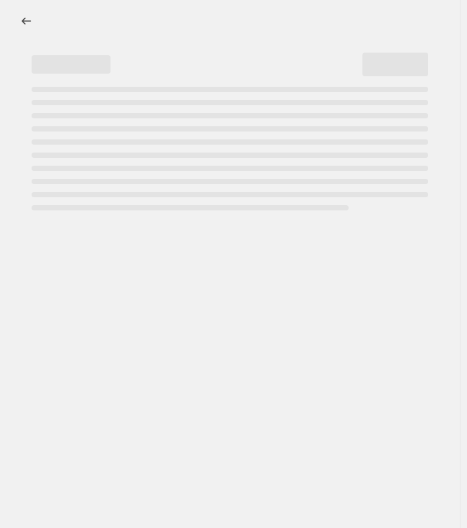
select select "percentage"
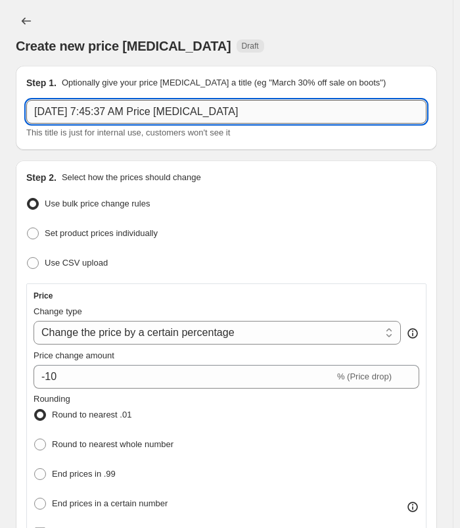
click at [218, 108] on input "[DATE] 7:45:37 AM Price [MEDICAL_DATA]" at bounding box center [226, 112] width 400 height 24
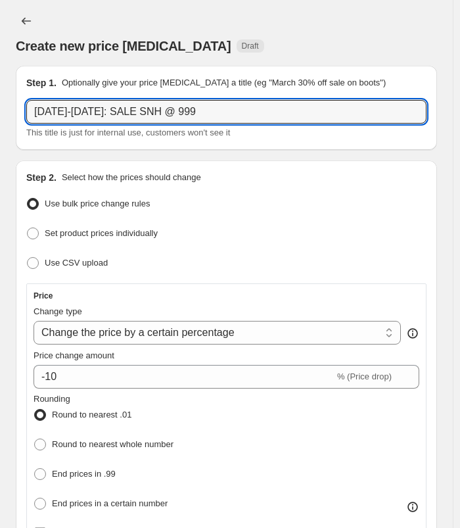
type input "[DATE]-[DATE]: SALE SNH @ 999"
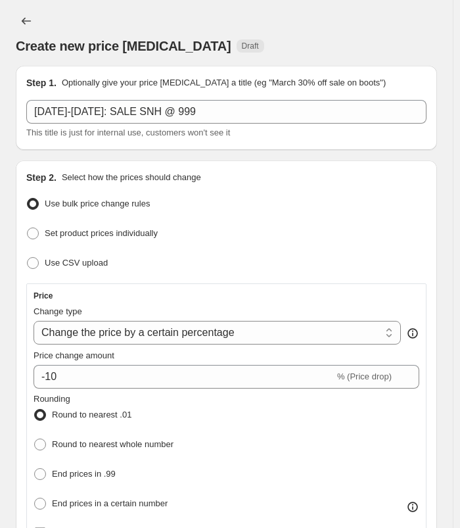
click at [357, 14] on div "Create new price [MEDICAL_DATA] Draft" at bounding box center [226, 33] width 421 height 45
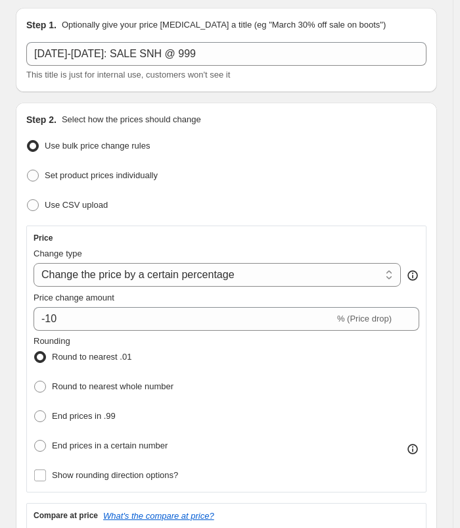
scroll to position [197, 0]
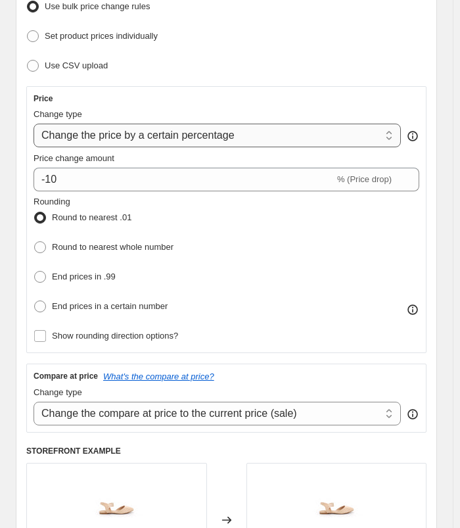
click at [214, 125] on select "Change the price to a certain amount Change the price by a certain amount Chang…" at bounding box center [217, 136] width 367 height 24
select select "to"
click at [34, 124] on select "Change the price to a certain amount Change the price by a certain amount Chang…" at bounding box center [217, 136] width 367 height 24
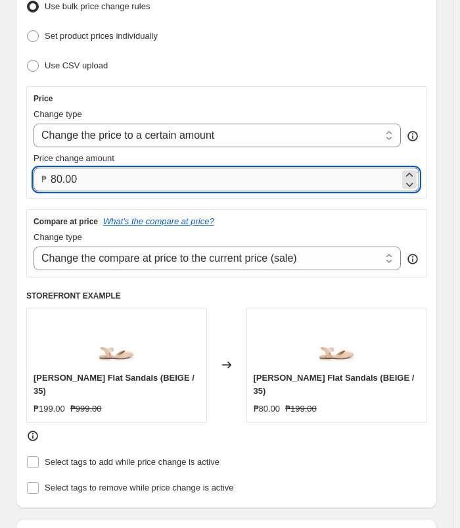
click at [172, 175] on input "80.00" at bounding box center [225, 180] width 349 height 24
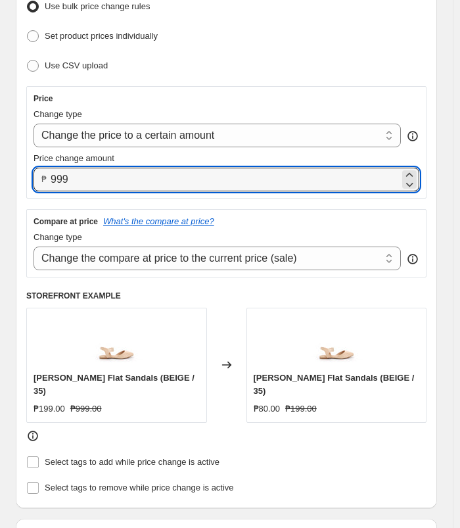
type input "999.00"
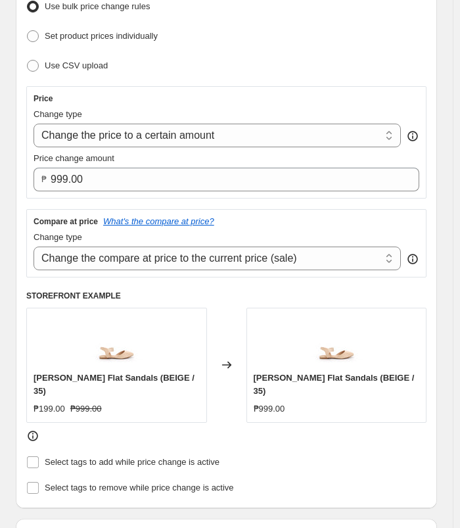
click at [340, 36] on div "Set product prices individually" at bounding box center [226, 36] width 400 height 19
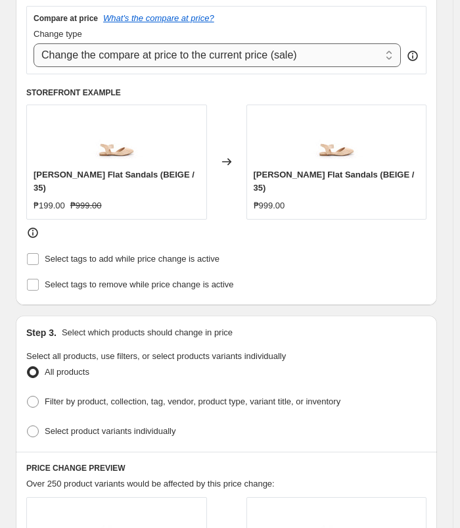
scroll to position [329, 0]
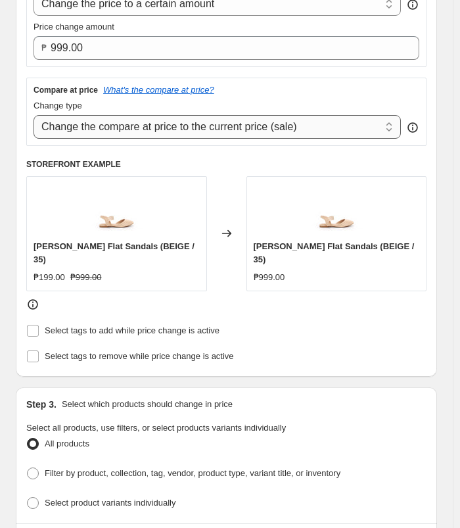
click at [229, 129] on select "Change the compare at price to the current price (sale) Change the compare at p…" at bounding box center [217, 127] width 367 height 24
click at [230, 123] on select "Change the compare at price to the current price (sale) Change the compare at p…" at bounding box center [217, 127] width 367 height 24
select select "no_change"
click at [34, 115] on select "Change the compare at price to the current price (sale) Change the compare at p…" at bounding box center [217, 127] width 367 height 24
click at [272, 188] on div "[PERSON_NAME] Flat Sandals (BEIGE / 35) ₱999.00" at bounding box center [336, 233] width 181 height 114
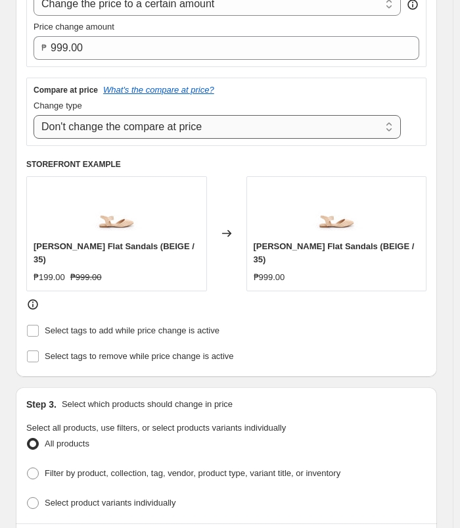
click at [229, 125] on select "Change the compare at price to the current price (sale) Change the compare at p…" at bounding box center [217, 127] width 367 height 24
click at [231, 122] on select "Change the compare at price to the current price (sale) Change the compare at p…" at bounding box center [217, 127] width 367 height 24
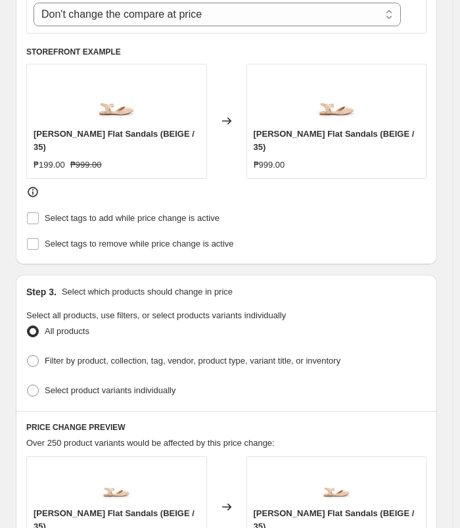
scroll to position [657, 0]
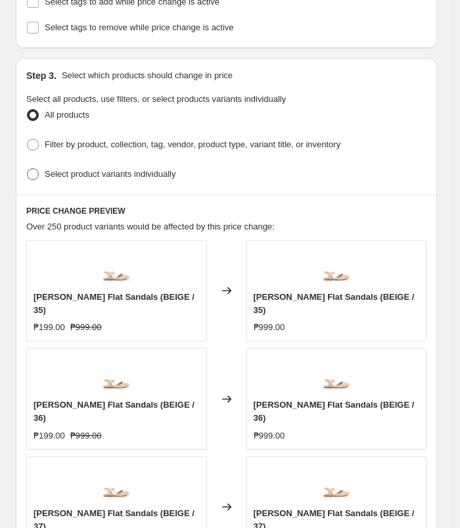
click at [114, 169] on span "Select product variants individually" at bounding box center [110, 174] width 131 height 10
click at [28, 168] on input "Select product variants individually" at bounding box center [27, 168] width 1 height 1
radio input "true"
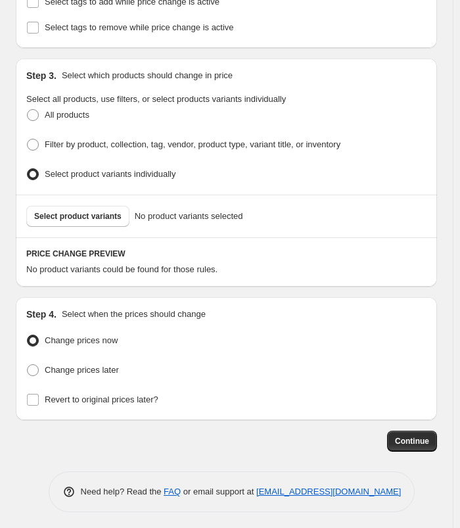
scroll to position [641, 0]
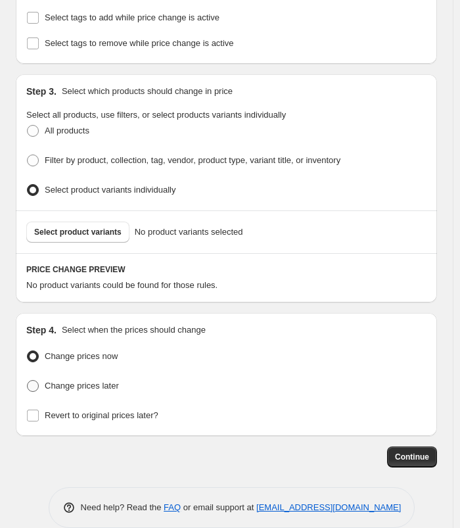
click at [109, 380] on span "Change prices later" at bounding box center [82, 385] width 74 height 10
click at [28, 380] on input "Change prices later" at bounding box center [27, 380] width 1 height 1
radio input "true"
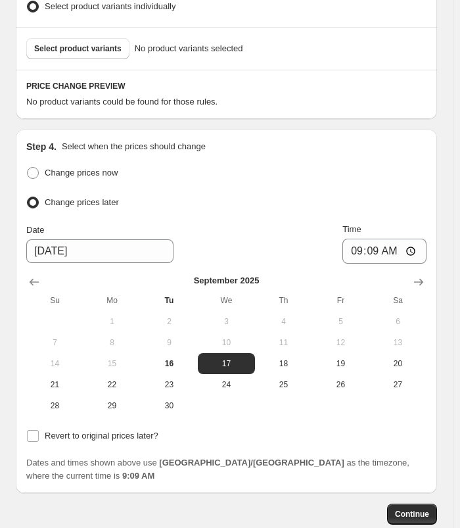
scroll to position [869, 0]
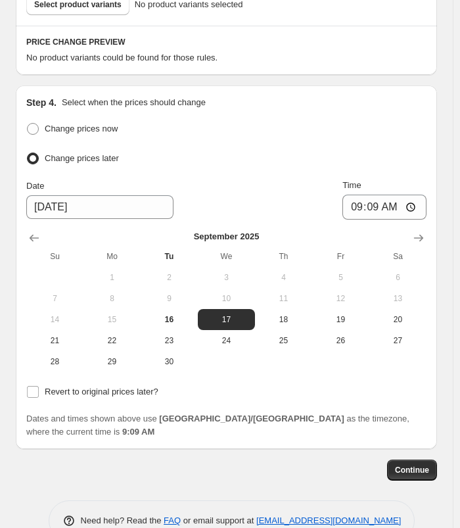
click at [206, 293] on span "10" at bounding box center [226, 298] width 47 height 11
click at [173, 314] on span "16" at bounding box center [169, 319] width 47 height 11
type input "[DATE]"
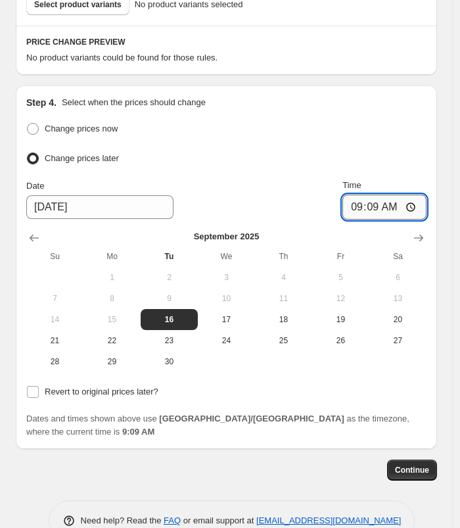
click at [371, 194] on input "09:09" at bounding box center [384, 206] width 84 height 25
type input "11:00"
click at [83, 384] on div "Change prices now Change prices later Date [DATE] Time 11:00 [DATE] Su Mo Tu We…" at bounding box center [226, 279] width 400 height 319
click at [89, 386] on span "Revert to original prices later?" at bounding box center [102, 391] width 114 height 10
click at [39, 386] on input "Revert to original prices later?" at bounding box center [33, 392] width 12 height 12
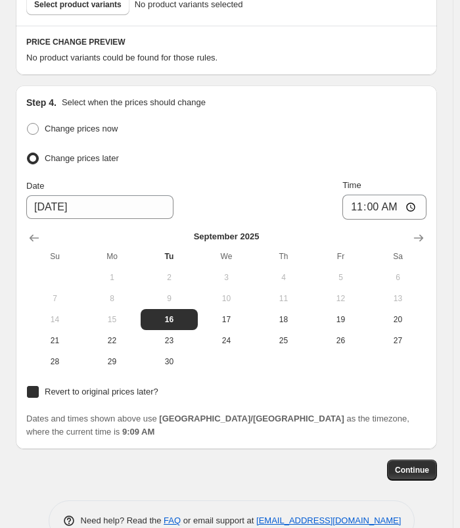
checkbox input "true"
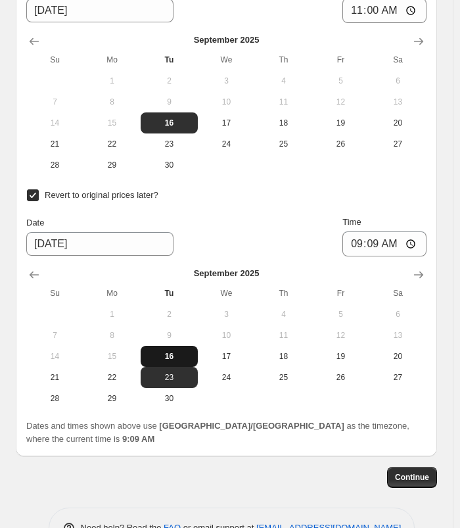
scroll to position [1072, 0]
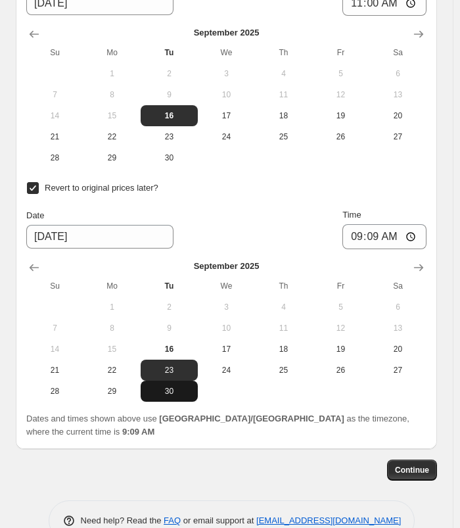
click at [187, 386] on span "30" at bounding box center [169, 391] width 47 height 11
type input "[DATE]"
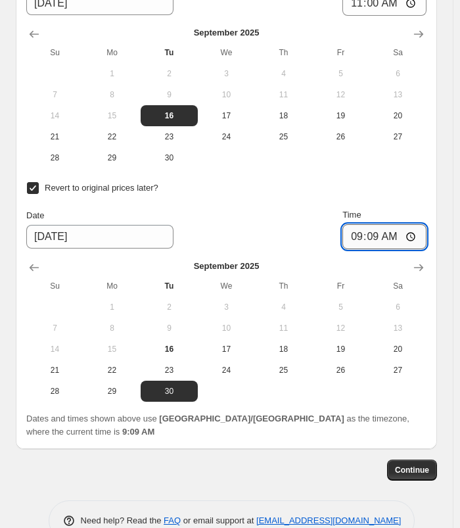
click at [350, 224] on input "09:09" at bounding box center [384, 236] width 84 height 25
type input "10:00"
click at [426, 158] on div "Change prices now Change prices later Date [DATE] Time 11:00 [DATE] Su Mo Tu We…" at bounding box center [226, 159] width 400 height 486
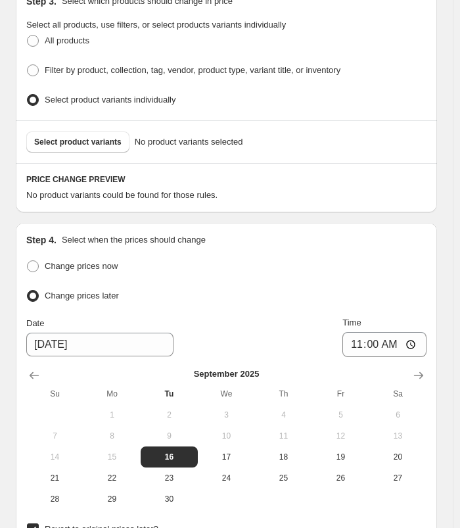
scroll to position [678, 0]
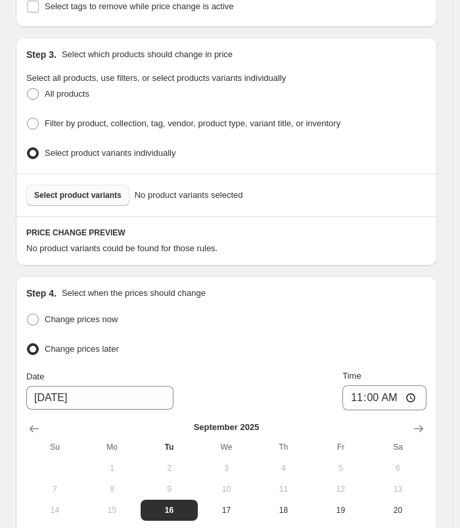
click at [100, 190] on span "Select product variants" at bounding box center [77, 195] width 87 height 11
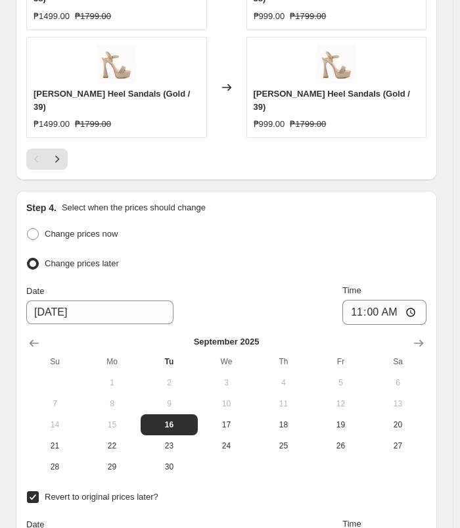
scroll to position [1578, 0]
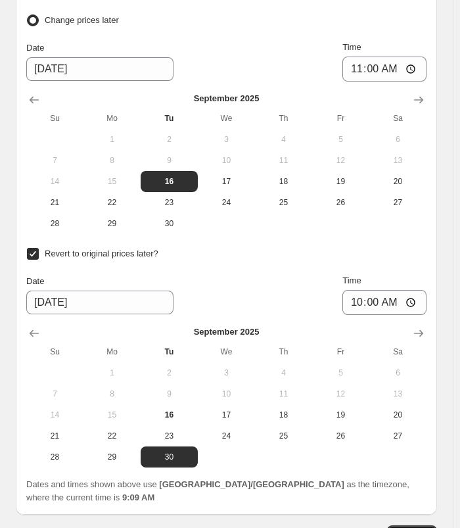
click at [408, 530] on span "Continue" at bounding box center [412, 535] width 34 height 11
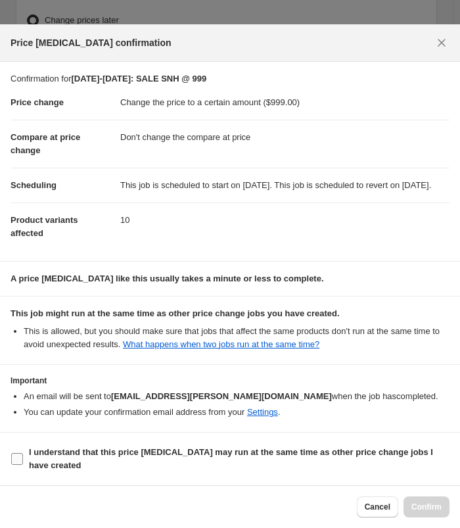
click at [126, 455] on b "I understand that this price [MEDICAL_DATA] may run at the same time as other p…" at bounding box center [231, 458] width 404 height 23
click at [23, 455] on input "I understand that this price [MEDICAL_DATA] may run at the same time as other p…" at bounding box center [17, 459] width 12 height 12
checkbox input "true"
click at [413, 505] on span "Confirm" at bounding box center [426, 506] width 30 height 11
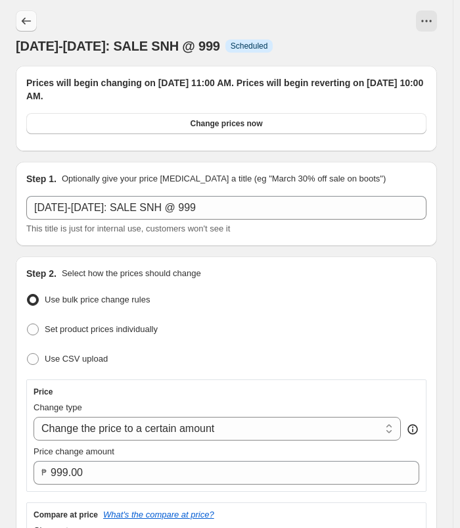
click at [18, 17] on button "Price change jobs" at bounding box center [26, 21] width 21 height 21
